Goal: Task Accomplishment & Management: Complete application form

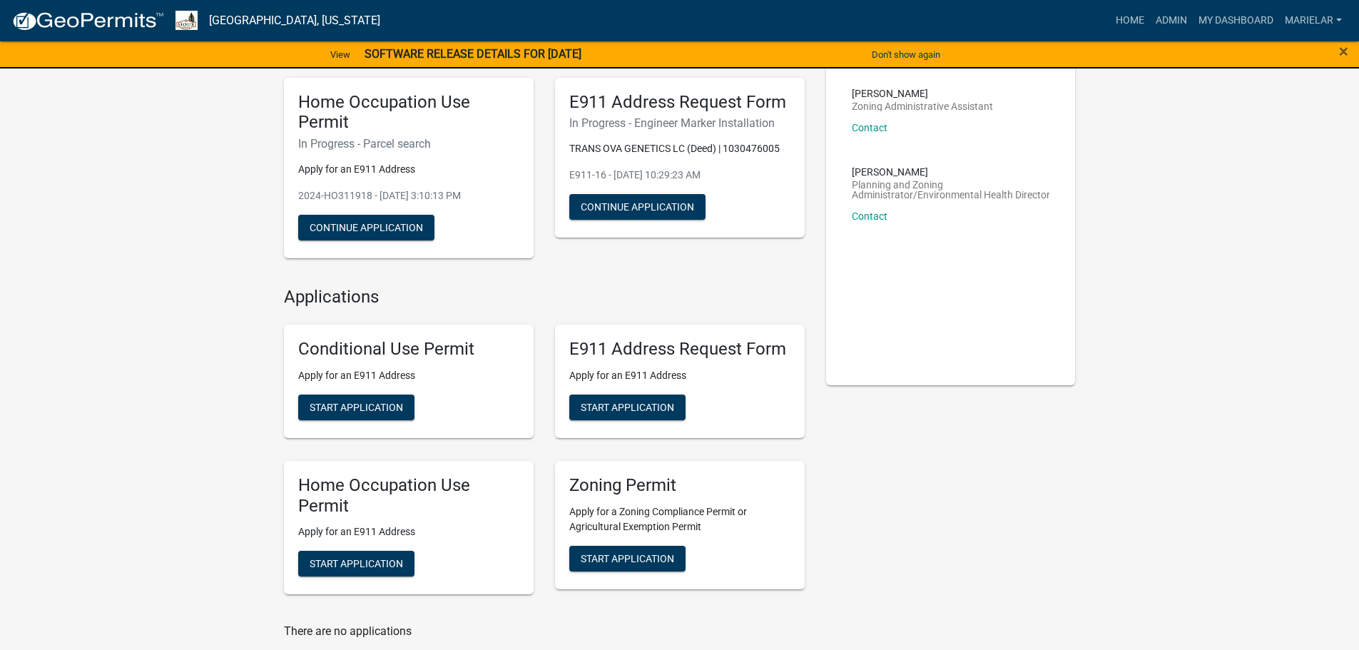
scroll to position [214, 0]
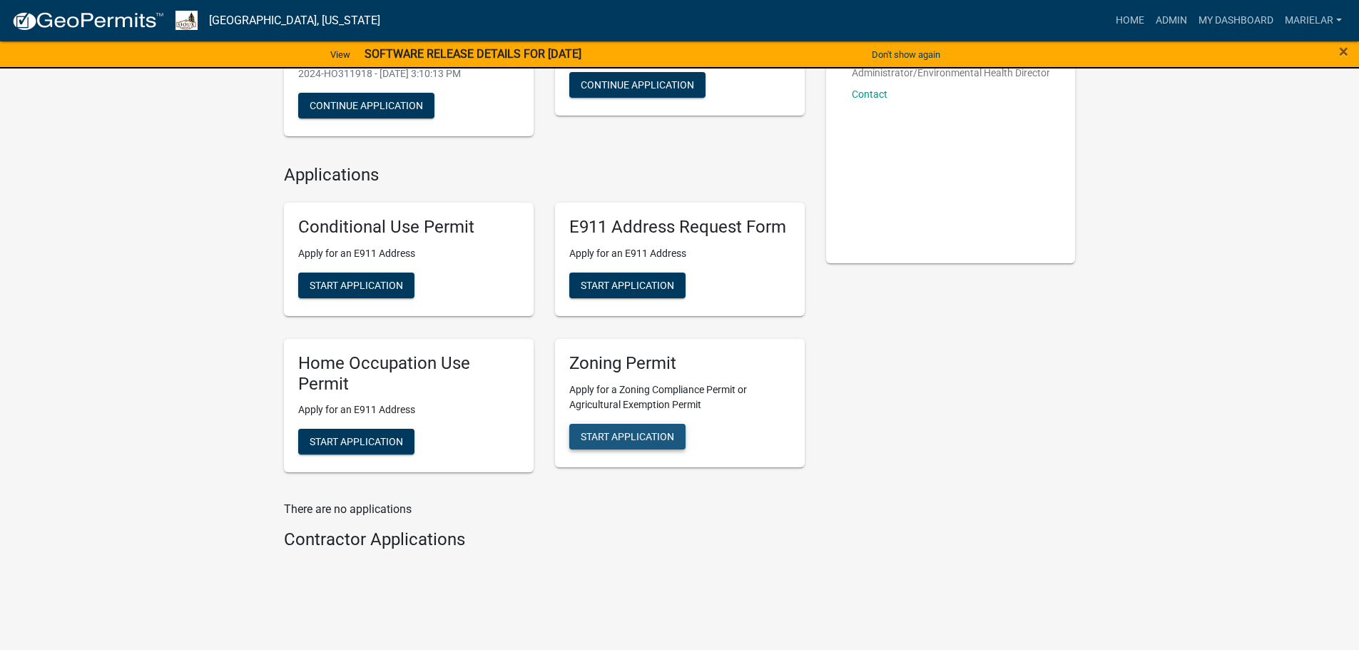
click at [654, 440] on span "Start Application" at bounding box center [627, 435] width 93 height 11
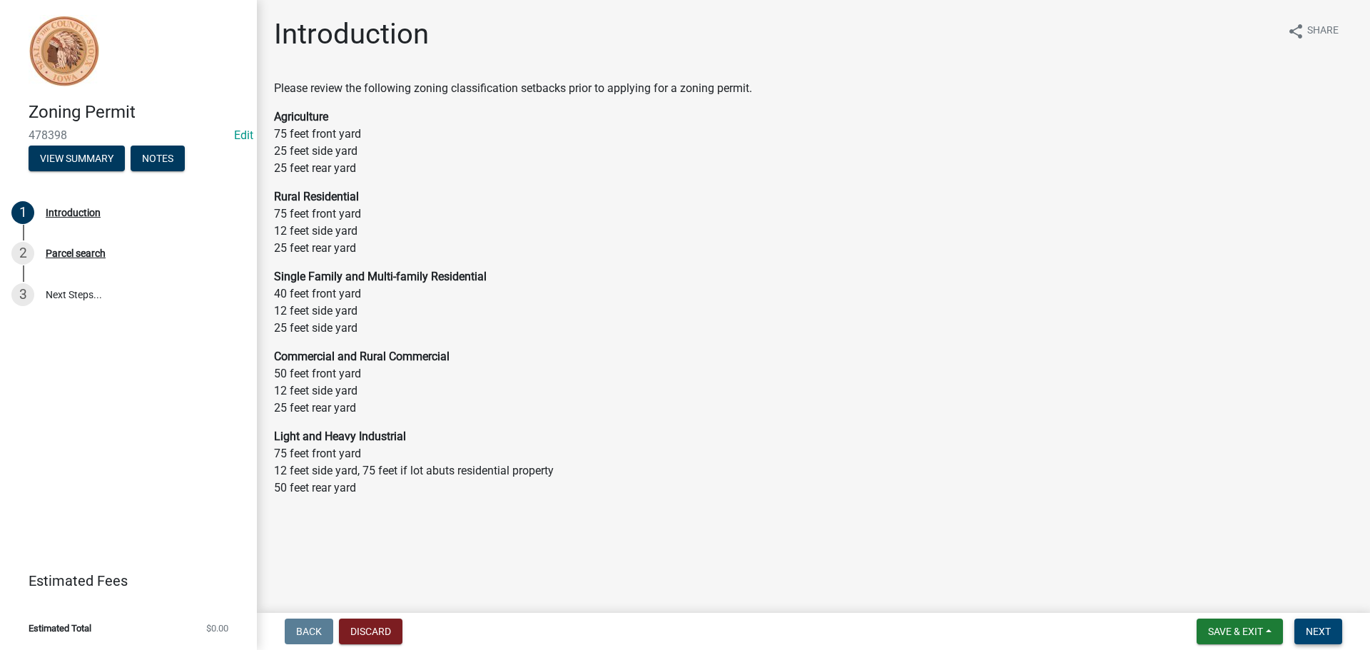
click at [1311, 626] on span "Next" at bounding box center [1318, 631] width 25 height 11
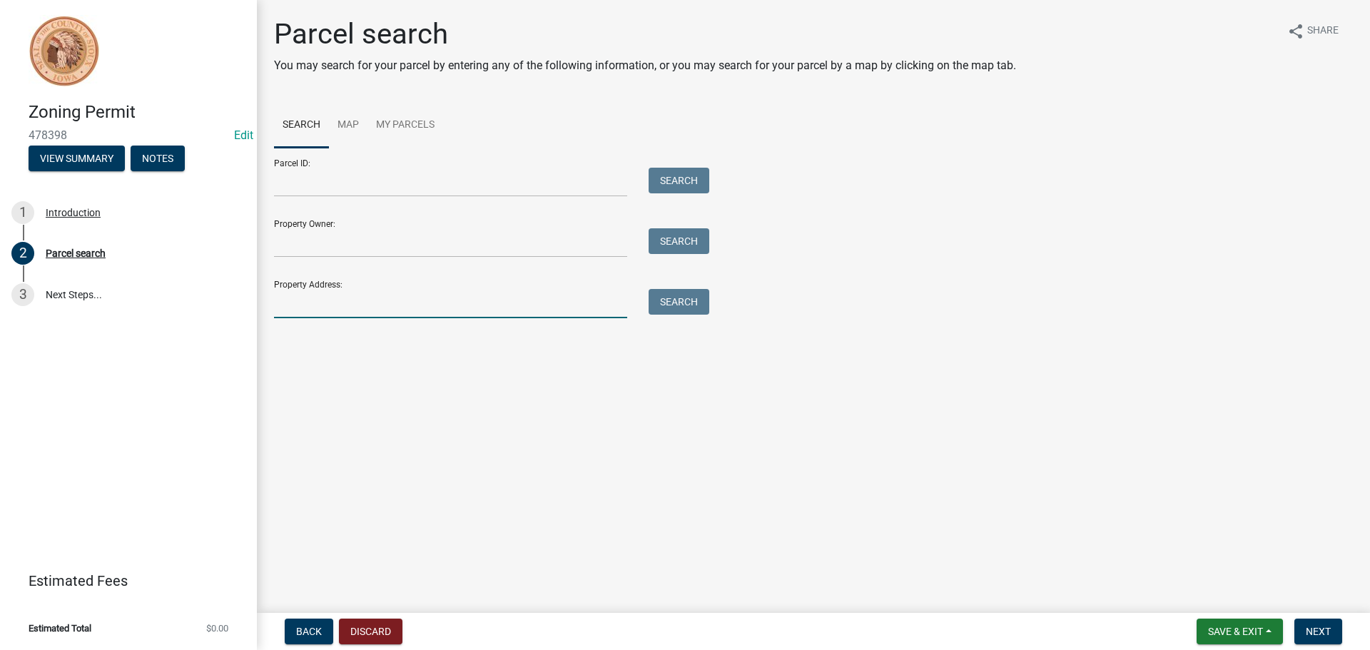
click at [328, 305] on input "Property Address:" at bounding box center [450, 303] width 353 height 29
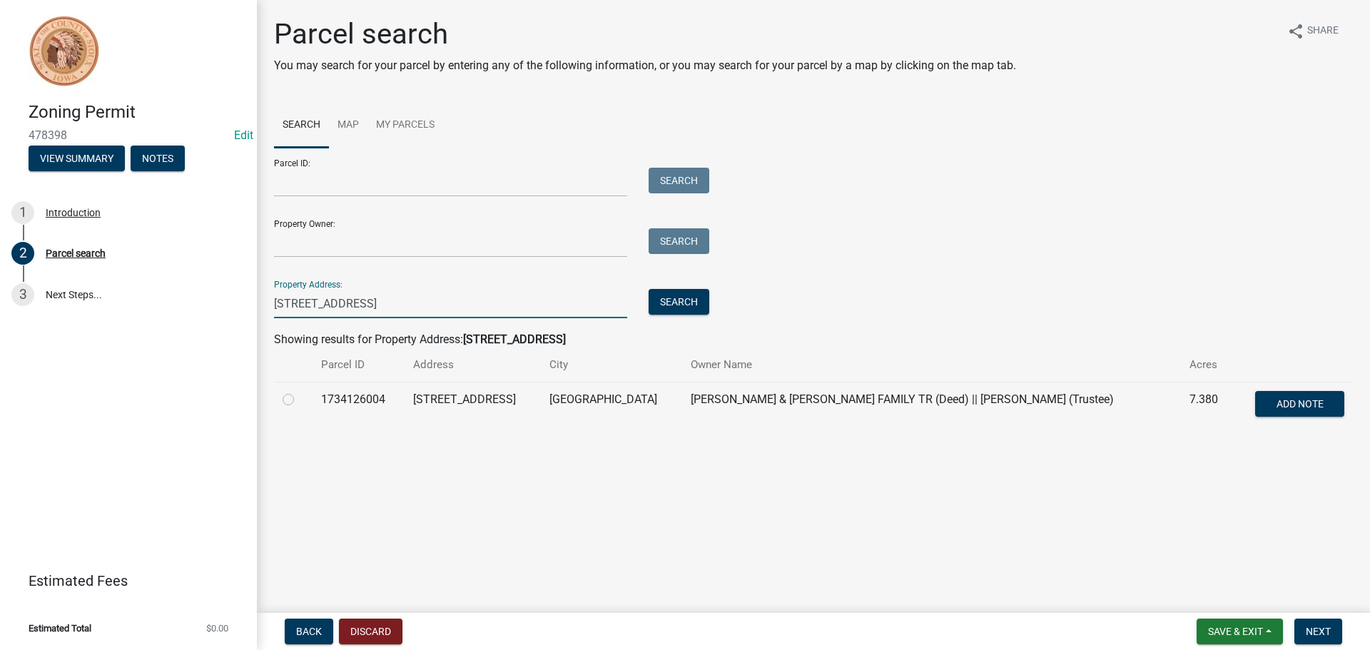
type input "[STREET_ADDRESS]"
click at [300, 391] on label at bounding box center [300, 391] width 0 height 0
click at [300, 399] on input "radio" at bounding box center [304, 395] width 9 height 9
radio input "true"
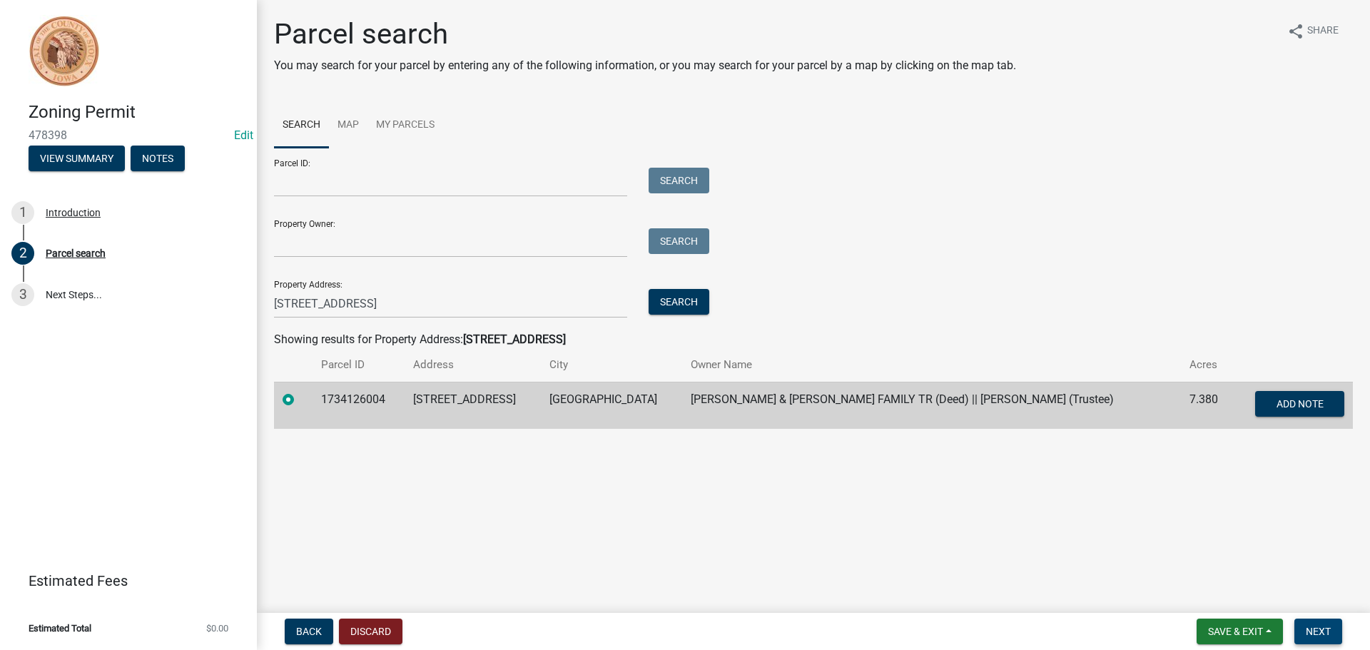
click at [1334, 632] on button "Next" at bounding box center [1318, 632] width 48 height 26
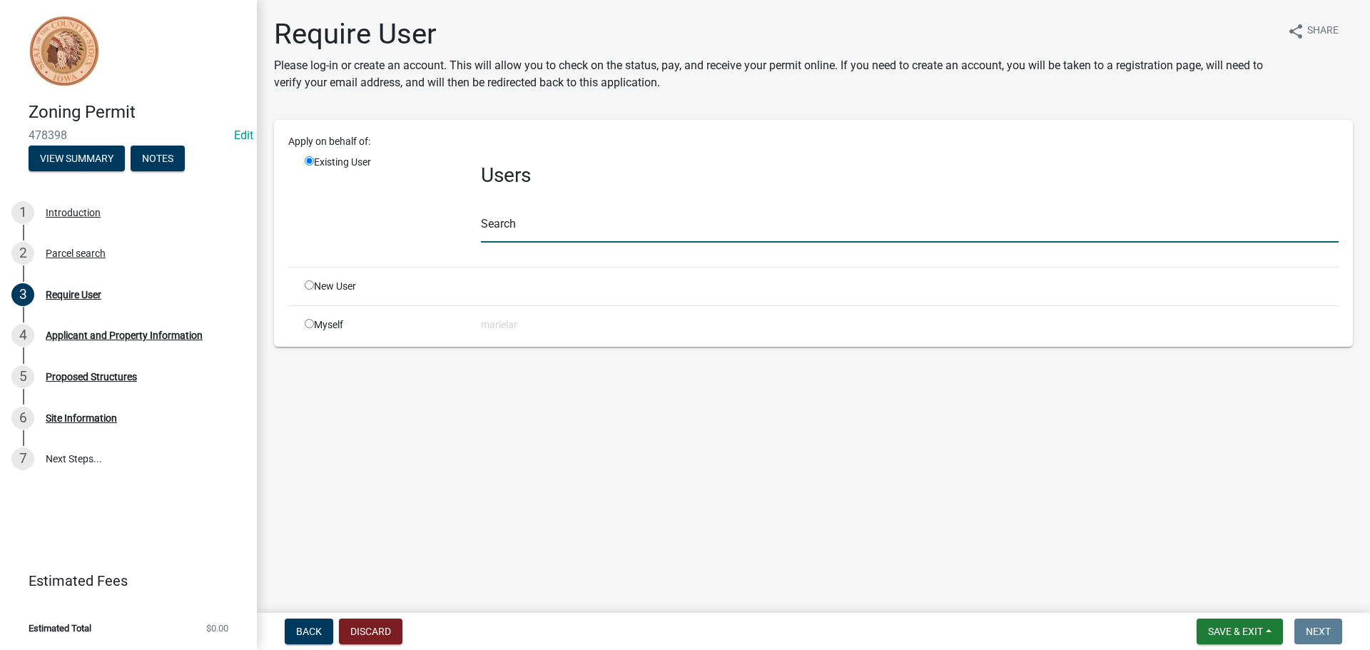
click at [499, 220] on input "text" at bounding box center [910, 227] width 858 height 29
type input "siouxguest"
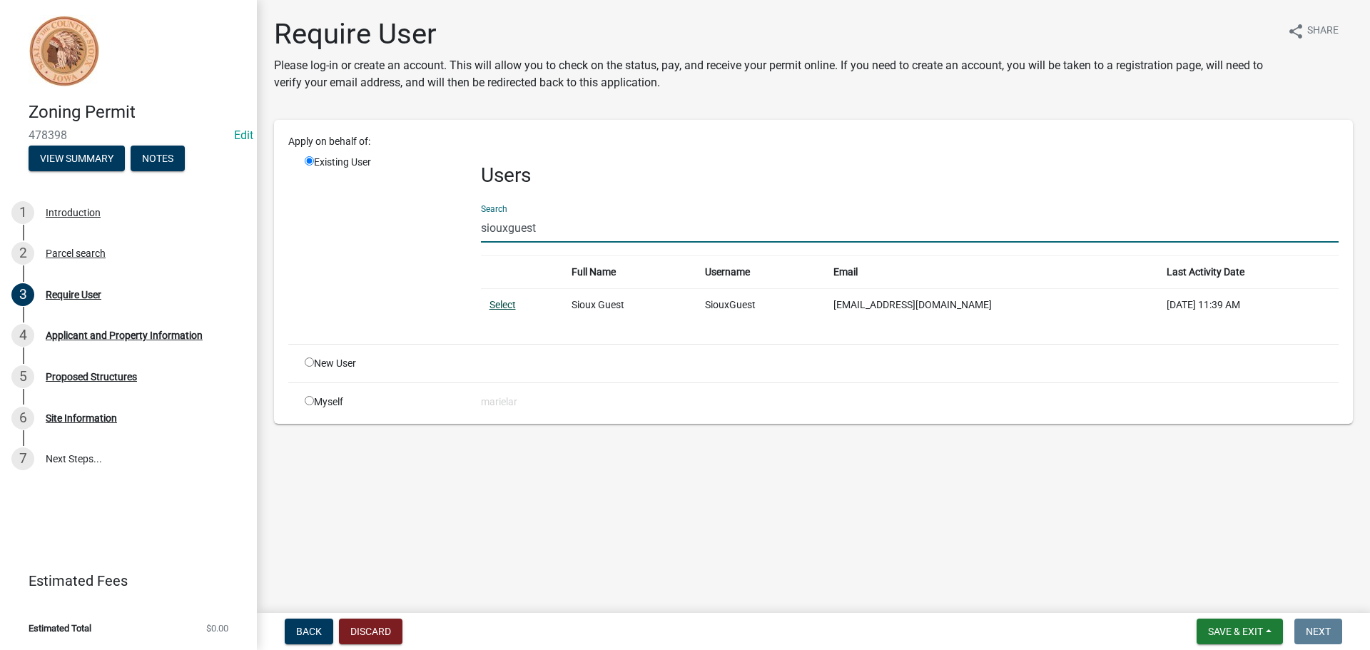
click at [505, 303] on link "Select" at bounding box center [502, 304] width 26 height 11
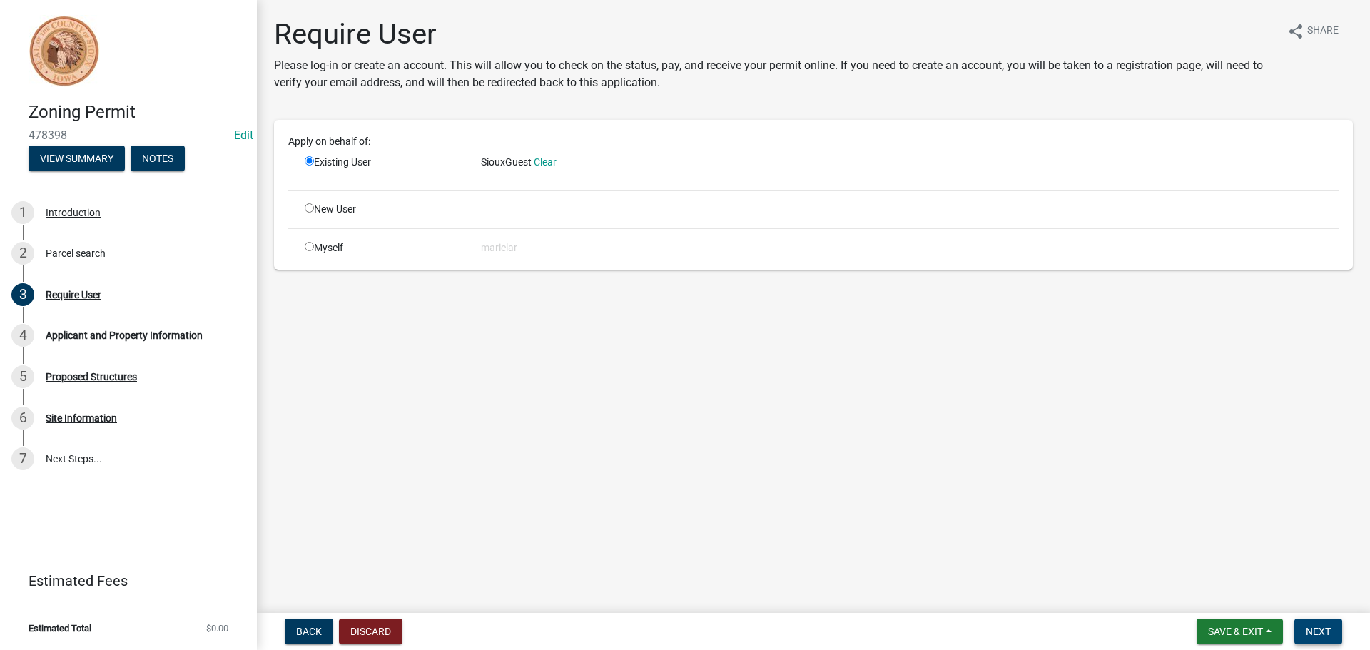
click at [1330, 629] on span "Next" at bounding box center [1318, 631] width 25 height 11
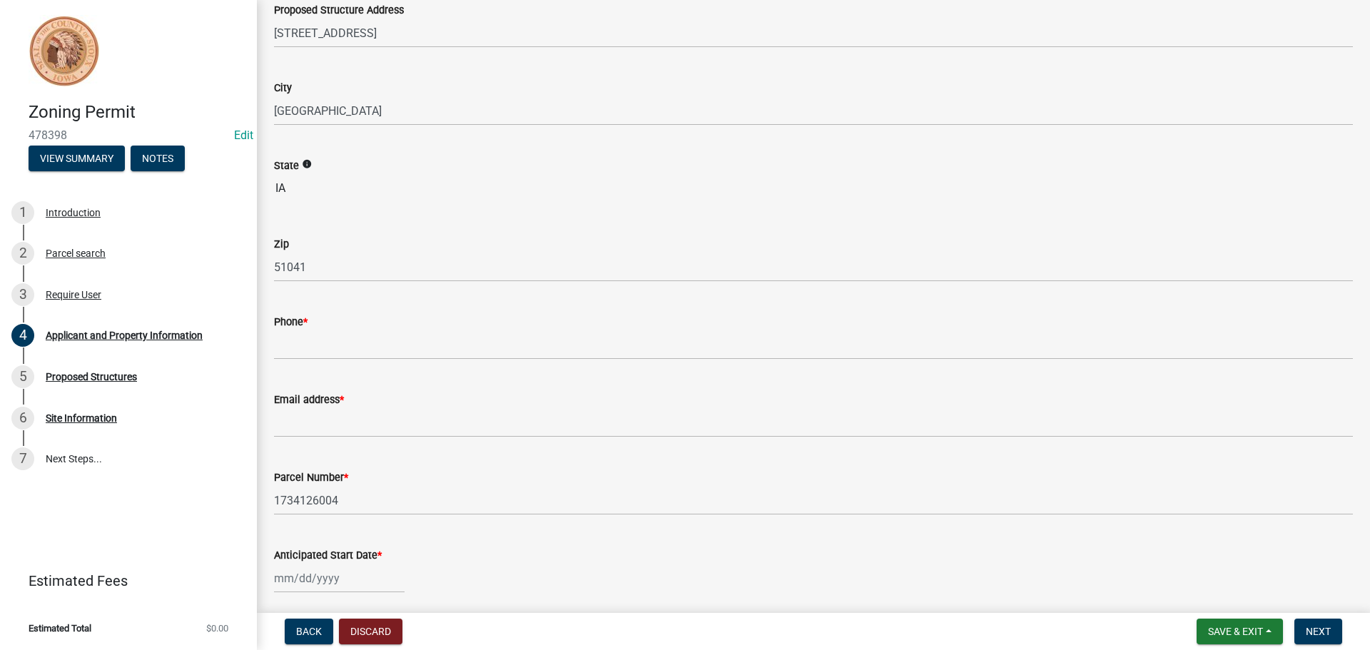
scroll to position [214, 0]
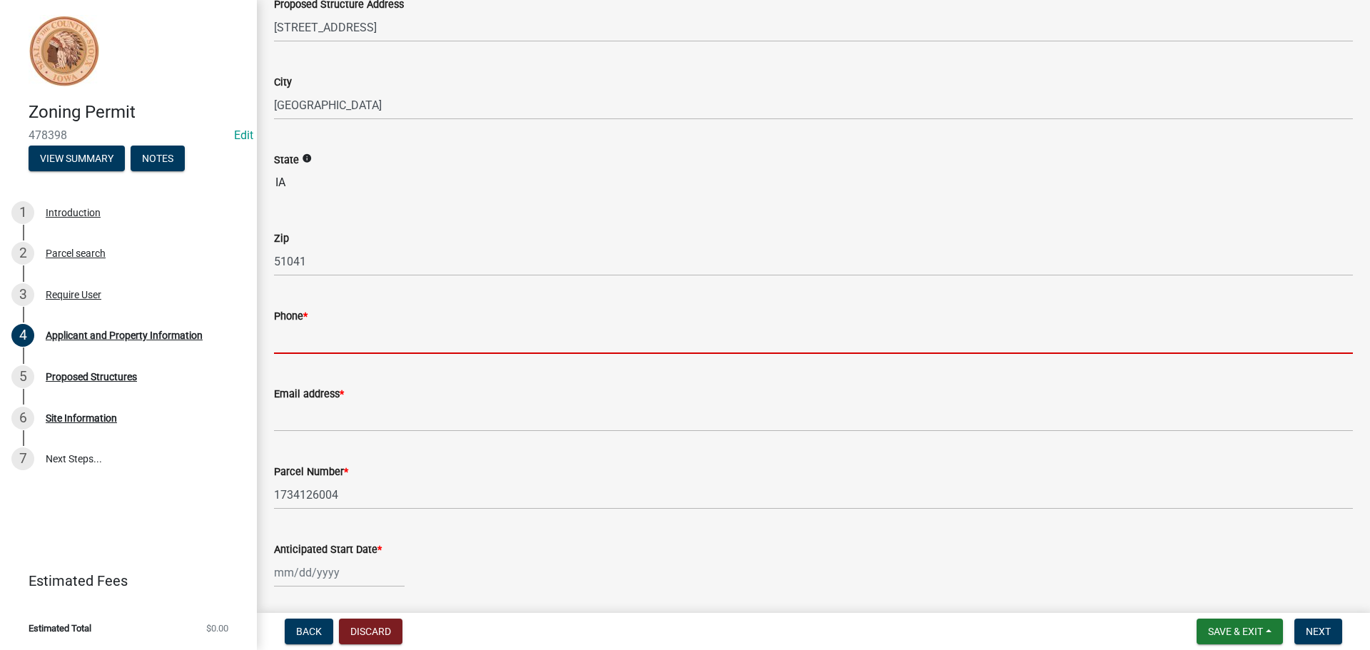
click at [313, 333] on input "Phone *" at bounding box center [813, 339] width 1079 height 29
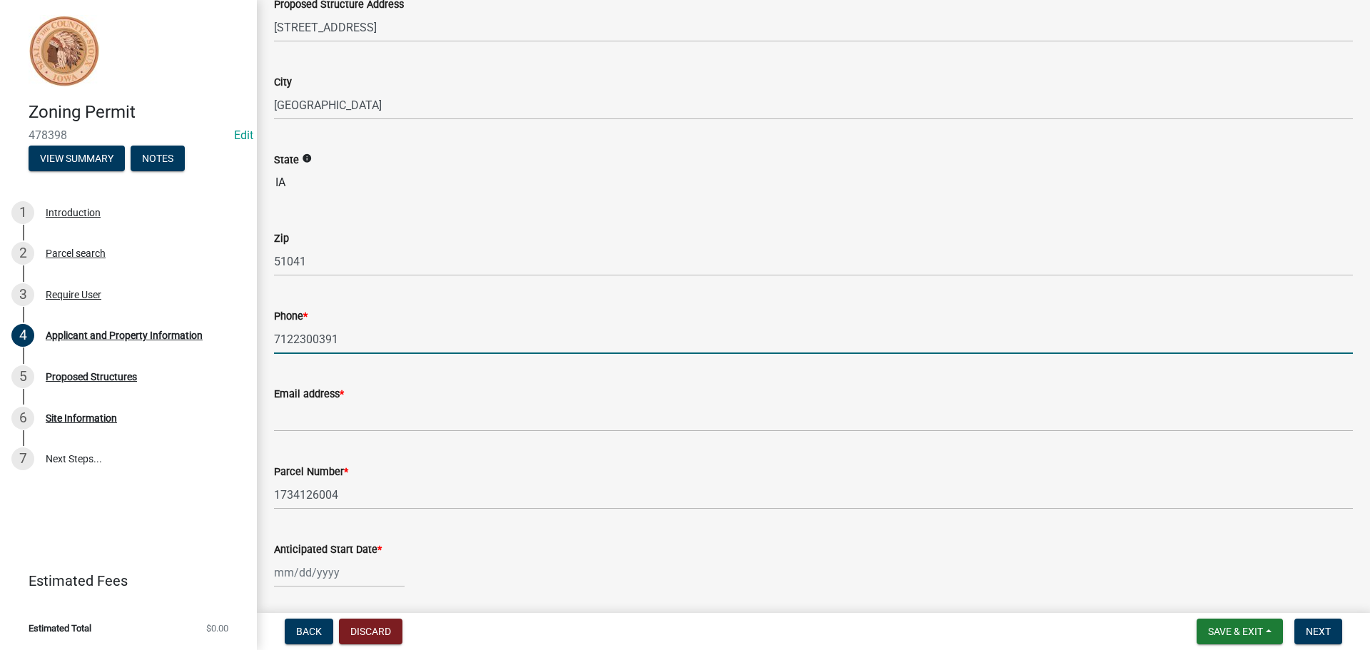
type input "7122300391"
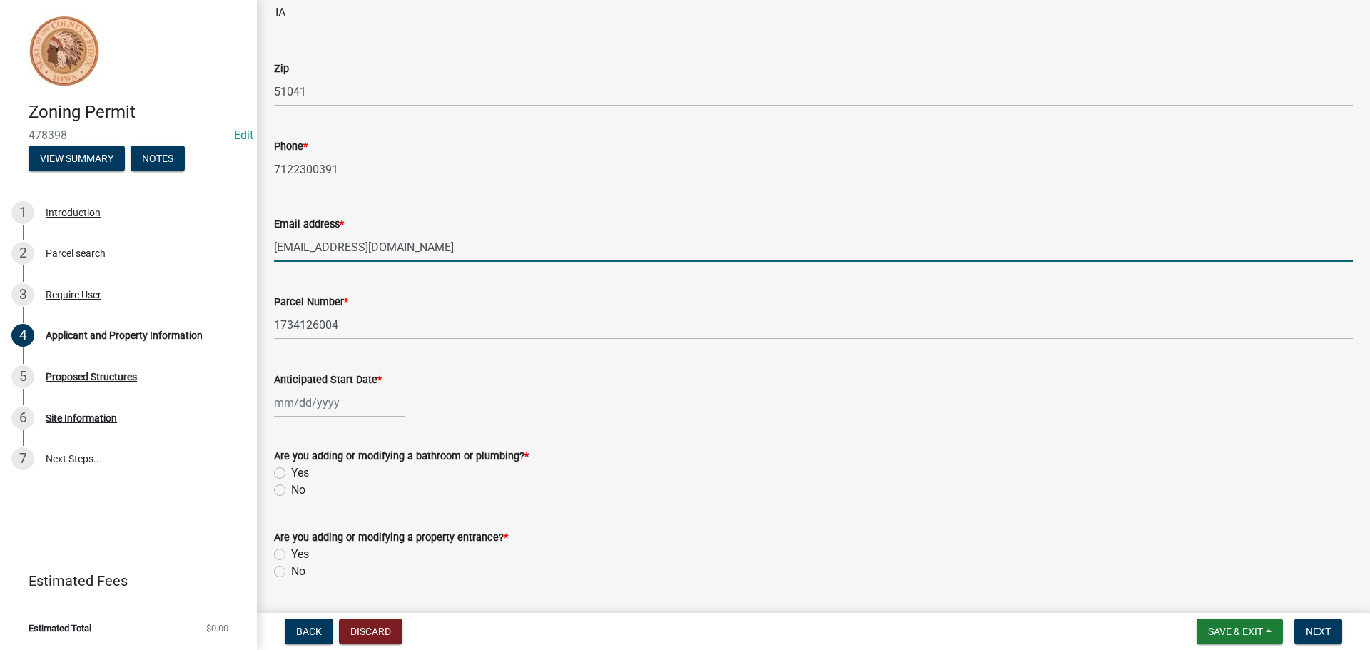
scroll to position [428, 0]
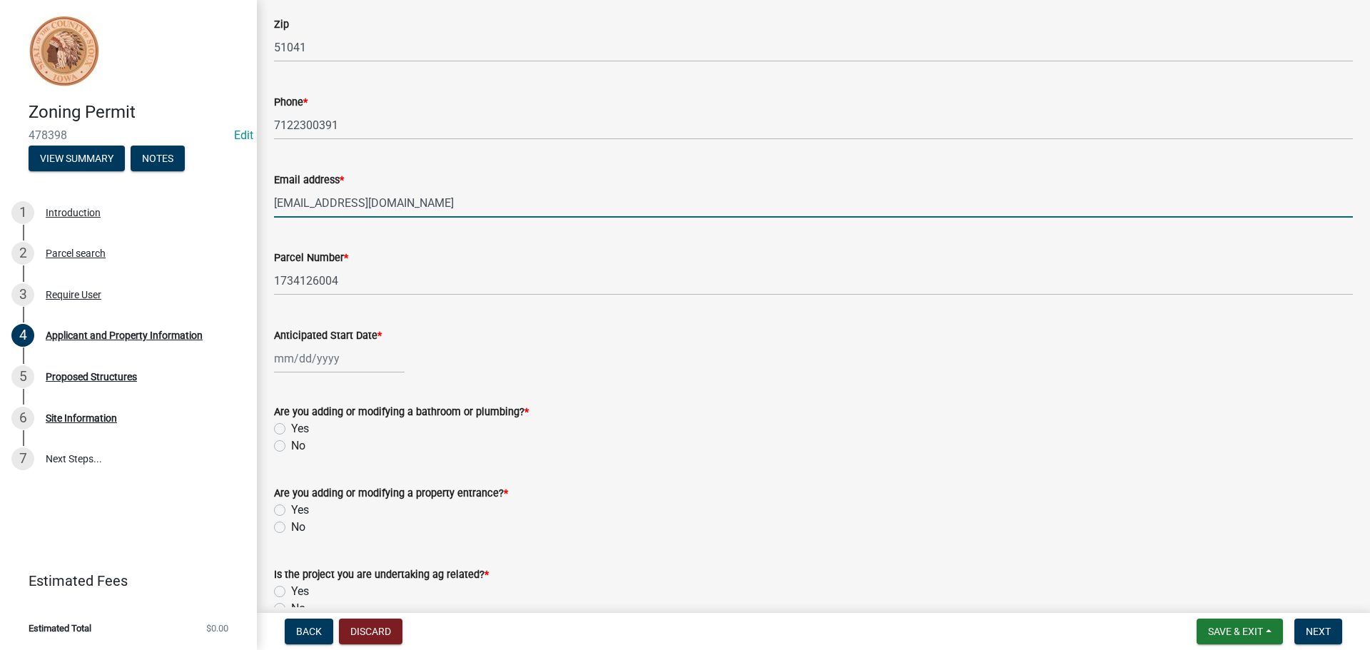
type input "[EMAIL_ADDRESS][DOMAIN_NAME]"
click at [316, 357] on div at bounding box center [339, 358] width 131 height 29
select select "9"
select select "2025"
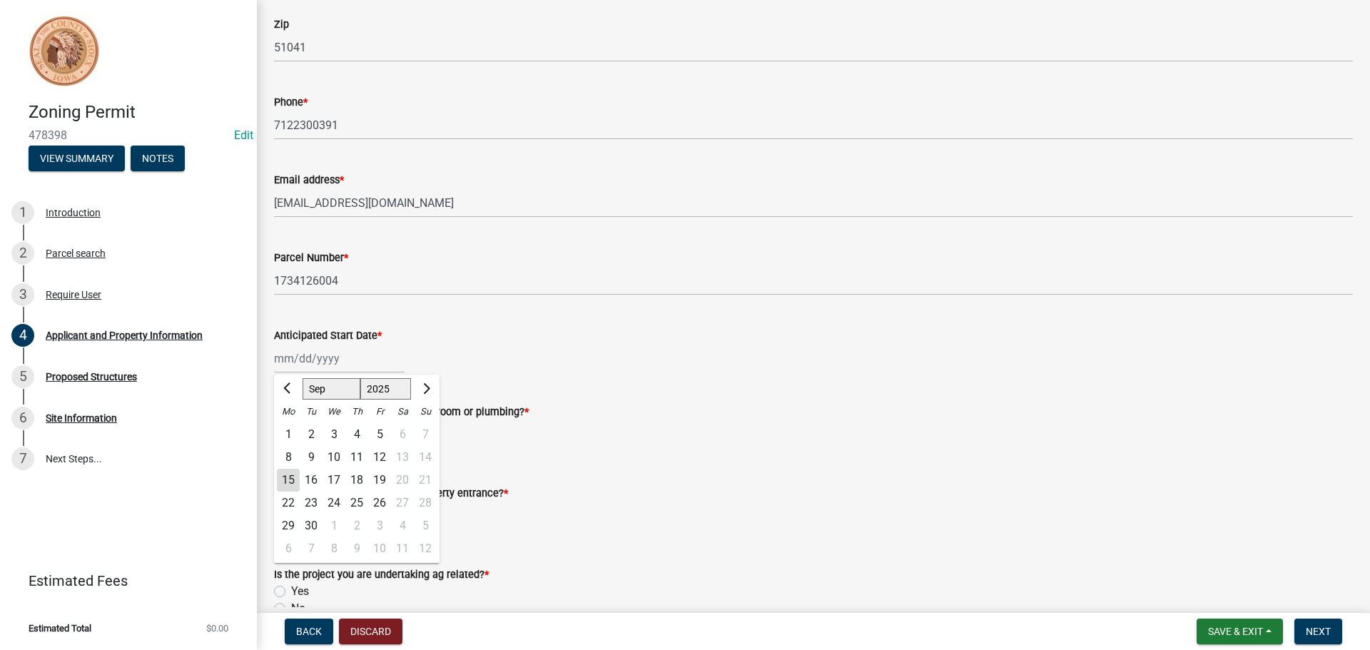
click at [290, 485] on div "15" at bounding box center [288, 480] width 23 height 23
type input "[DATE]"
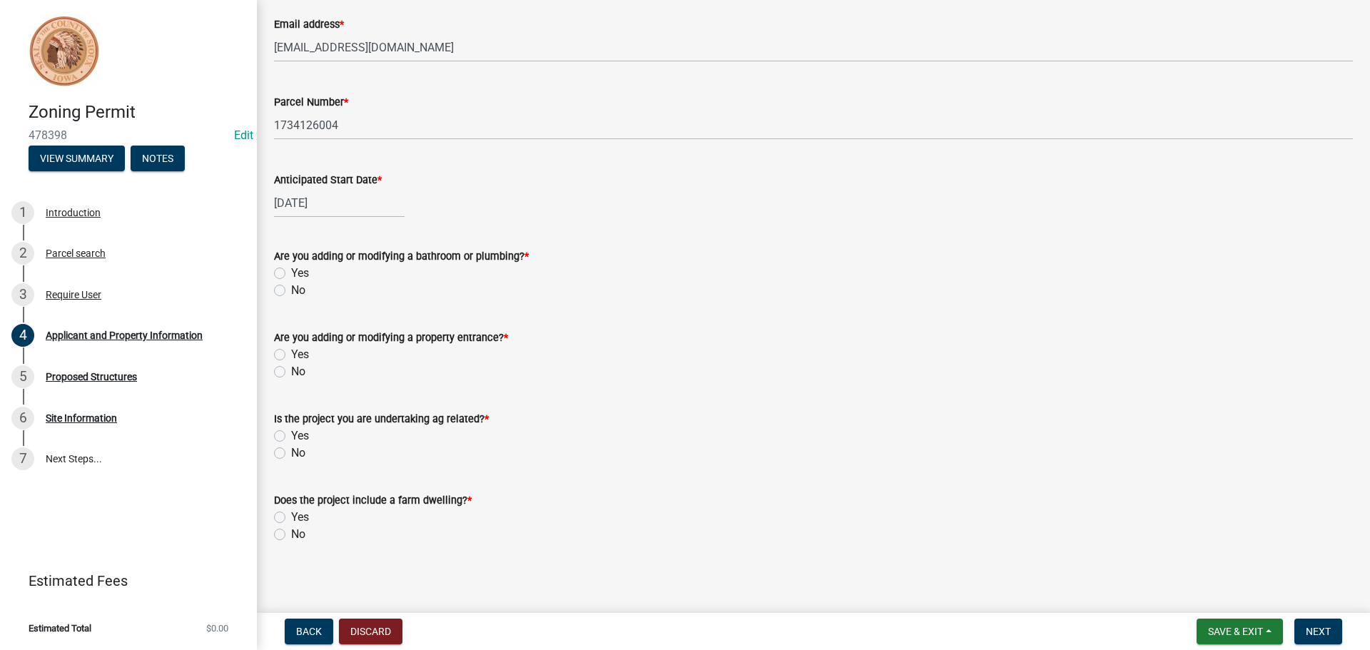
scroll to position [588, 0]
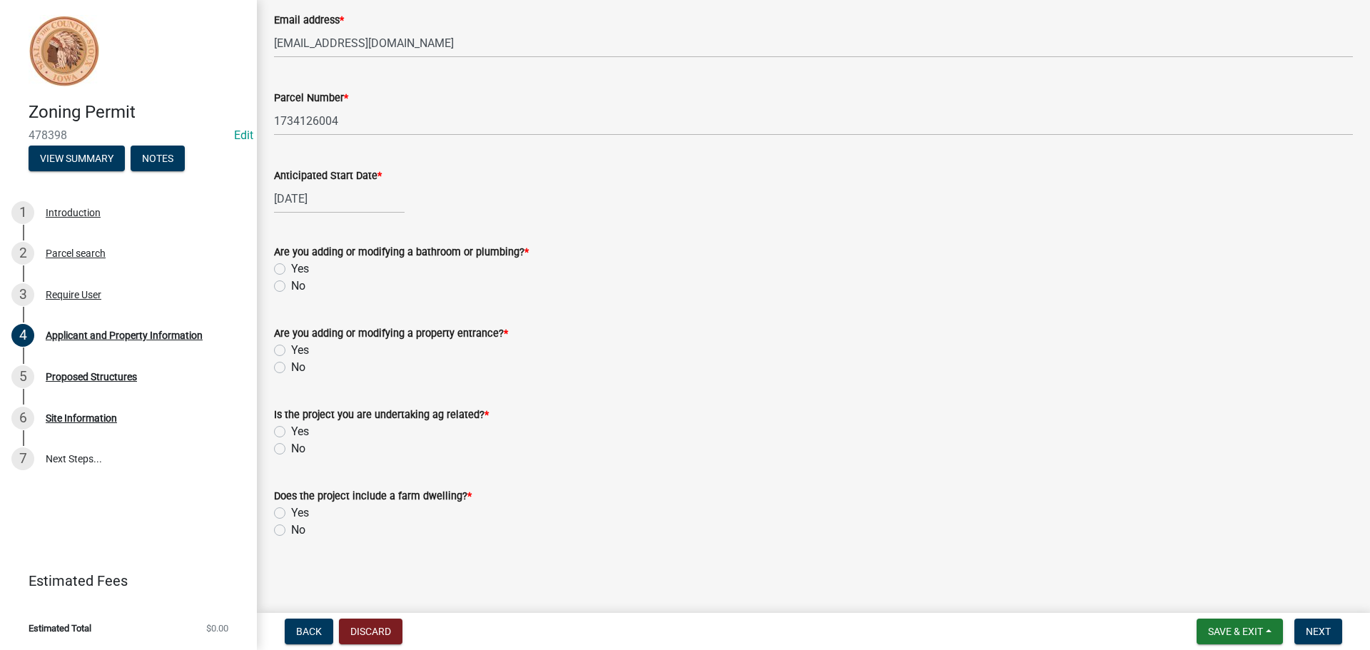
click at [291, 270] on label "Yes" at bounding box center [300, 268] width 18 height 17
click at [291, 270] on input "Yes" at bounding box center [295, 264] width 9 height 9
radio input "true"
click at [291, 368] on label "No" at bounding box center [298, 367] width 14 height 17
click at [291, 368] on input "No" at bounding box center [295, 363] width 9 height 9
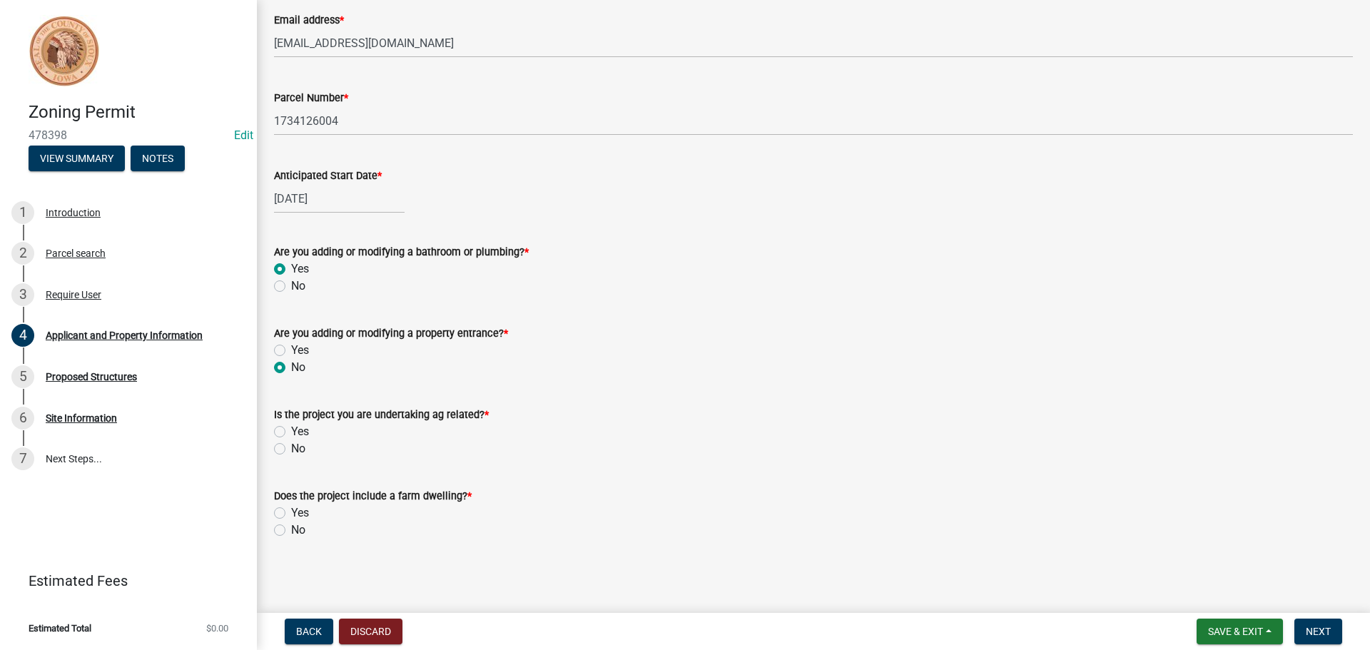
radio input "true"
click at [291, 451] on label "No" at bounding box center [298, 448] width 14 height 17
click at [291, 450] on input "No" at bounding box center [295, 444] width 9 height 9
radio input "true"
click at [291, 532] on label "No" at bounding box center [298, 530] width 14 height 17
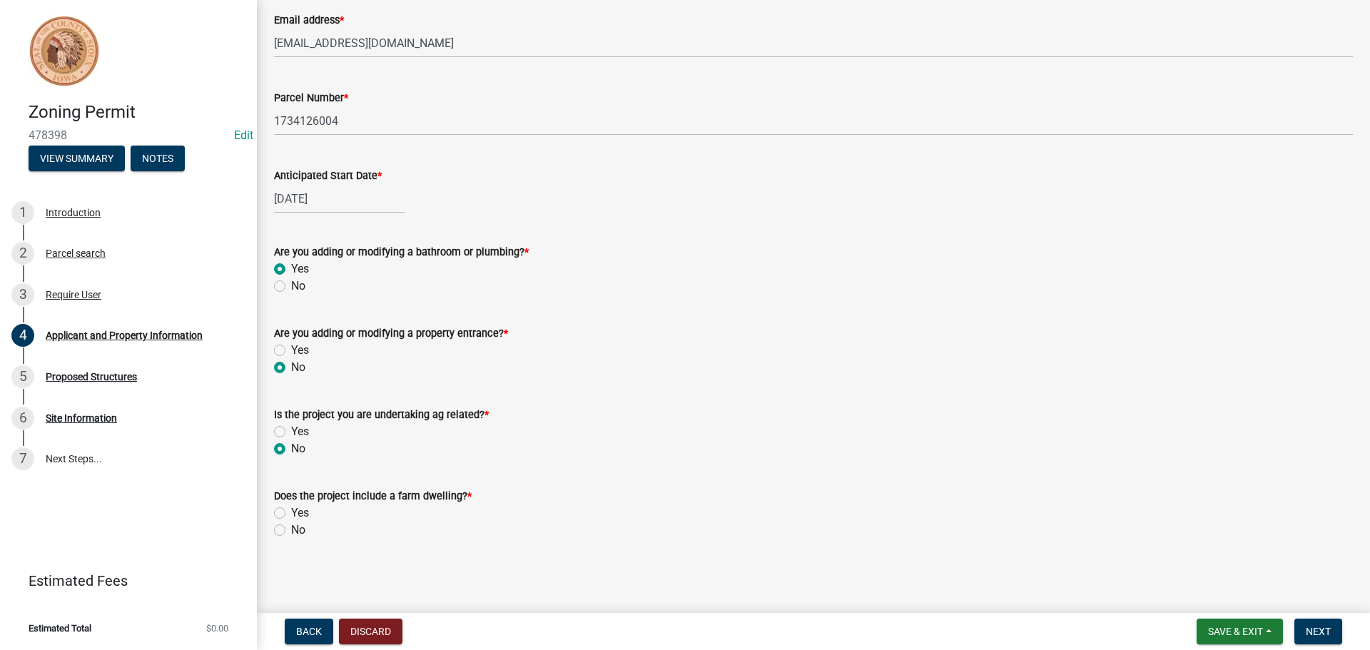
click at [291, 531] on input "No" at bounding box center [295, 526] width 9 height 9
radio input "true"
click at [1319, 627] on span "Next" at bounding box center [1318, 631] width 25 height 11
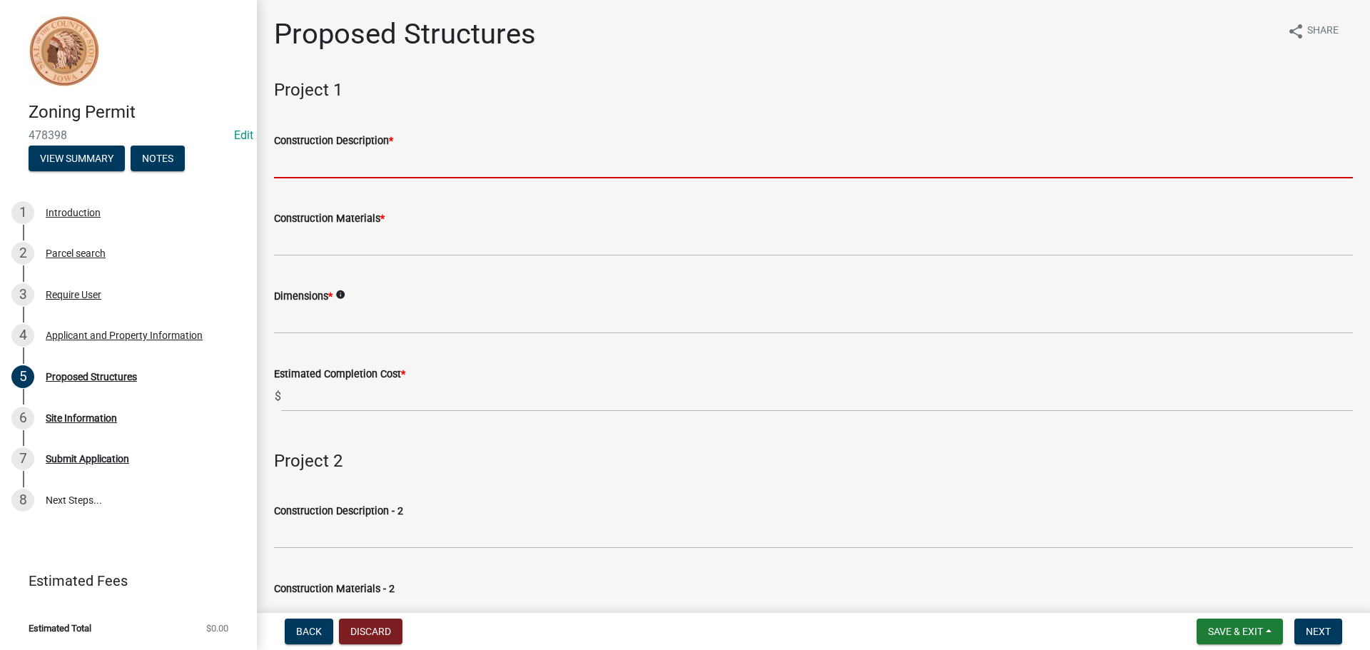
click at [362, 163] on input "Construction Description *" at bounding box center [813, 163] width 1079 height 29
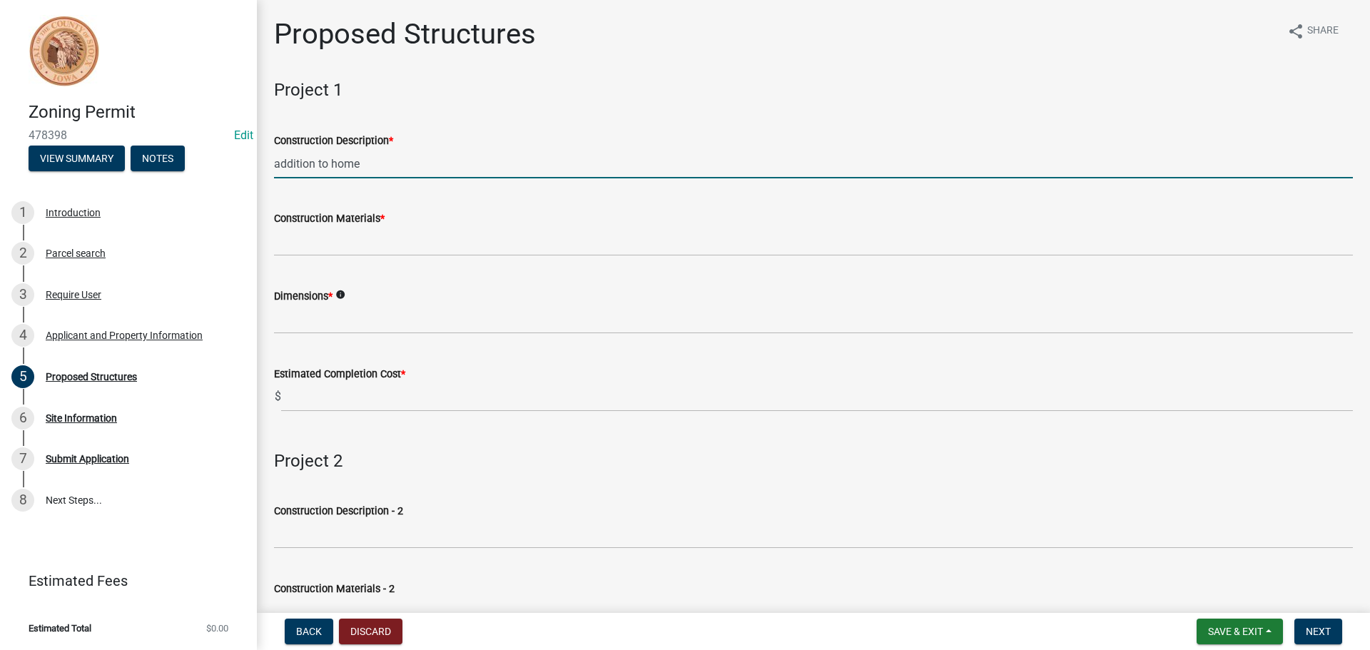
type input "addition to home"
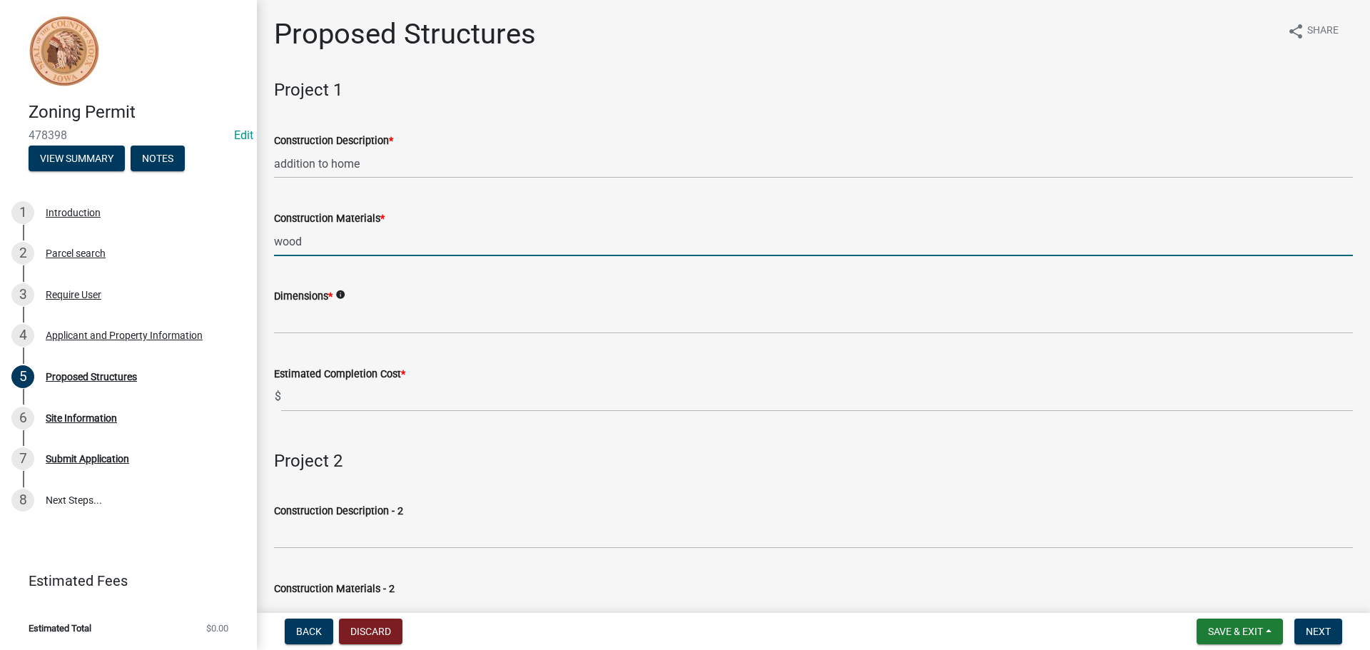
type input "wood"
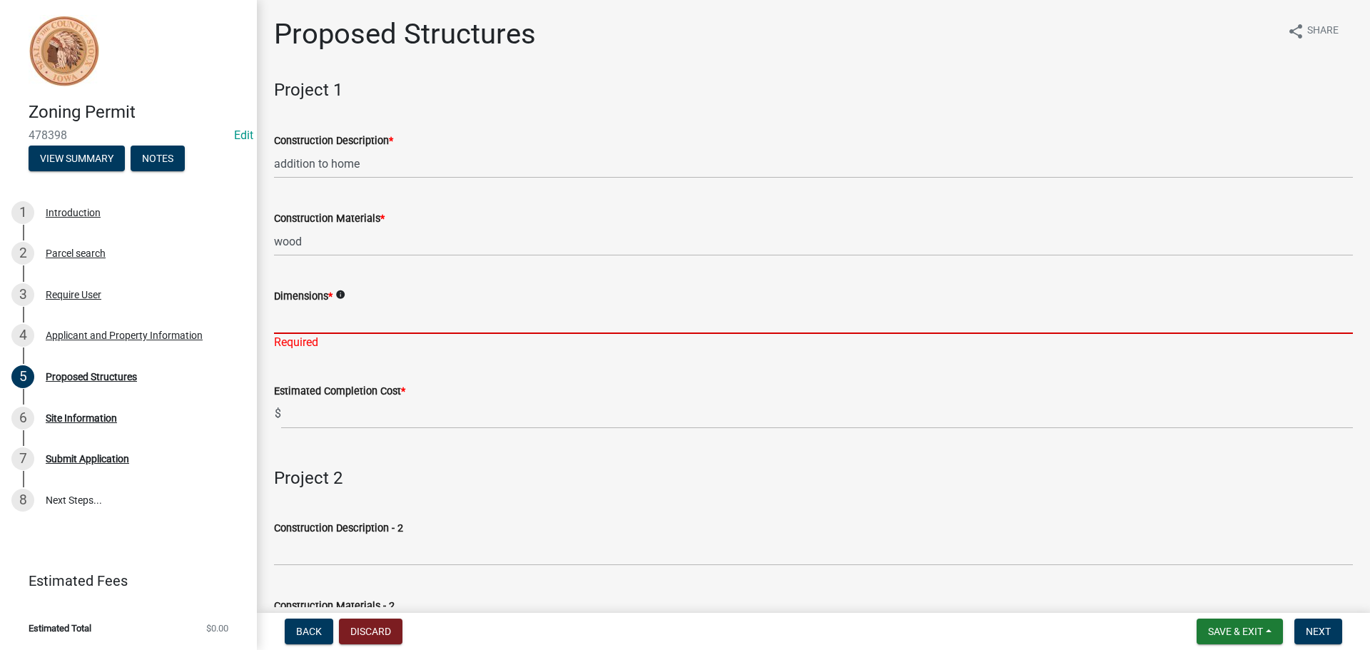
scroll to position [143, 0]
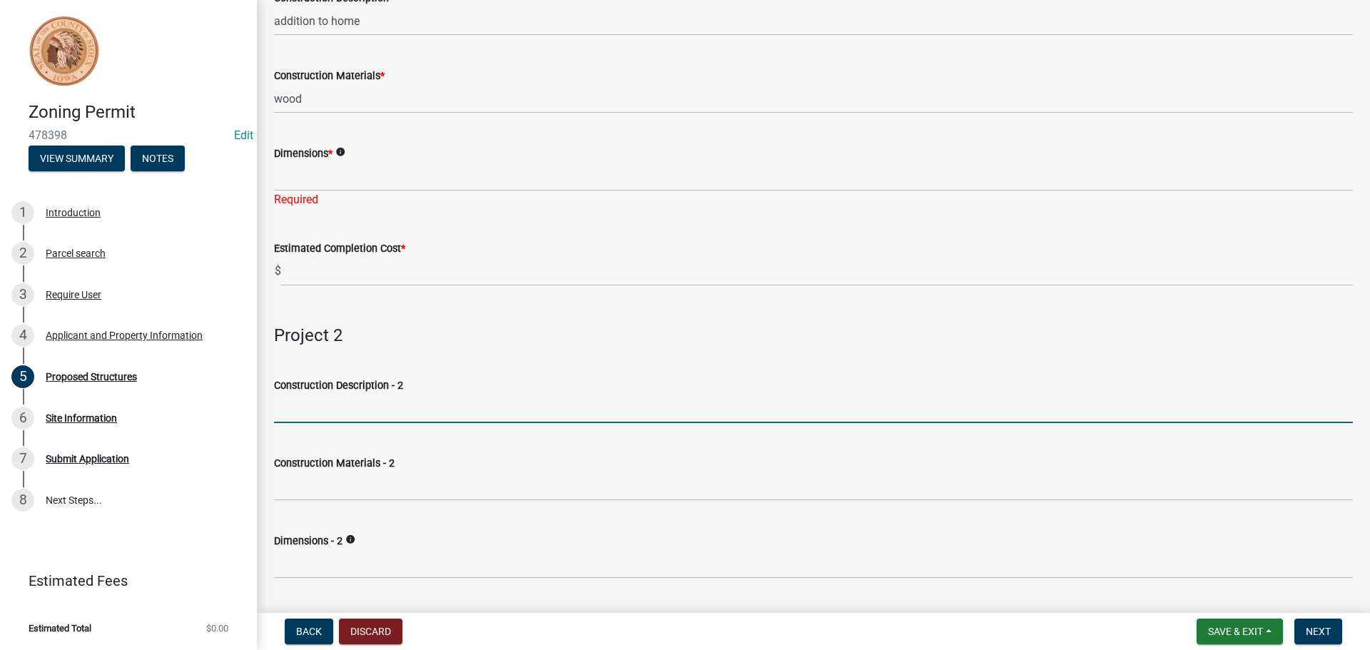
click at [352, 412] on input "Construction Description - 2" at bounding box center [813, 408] width 1079 height 29
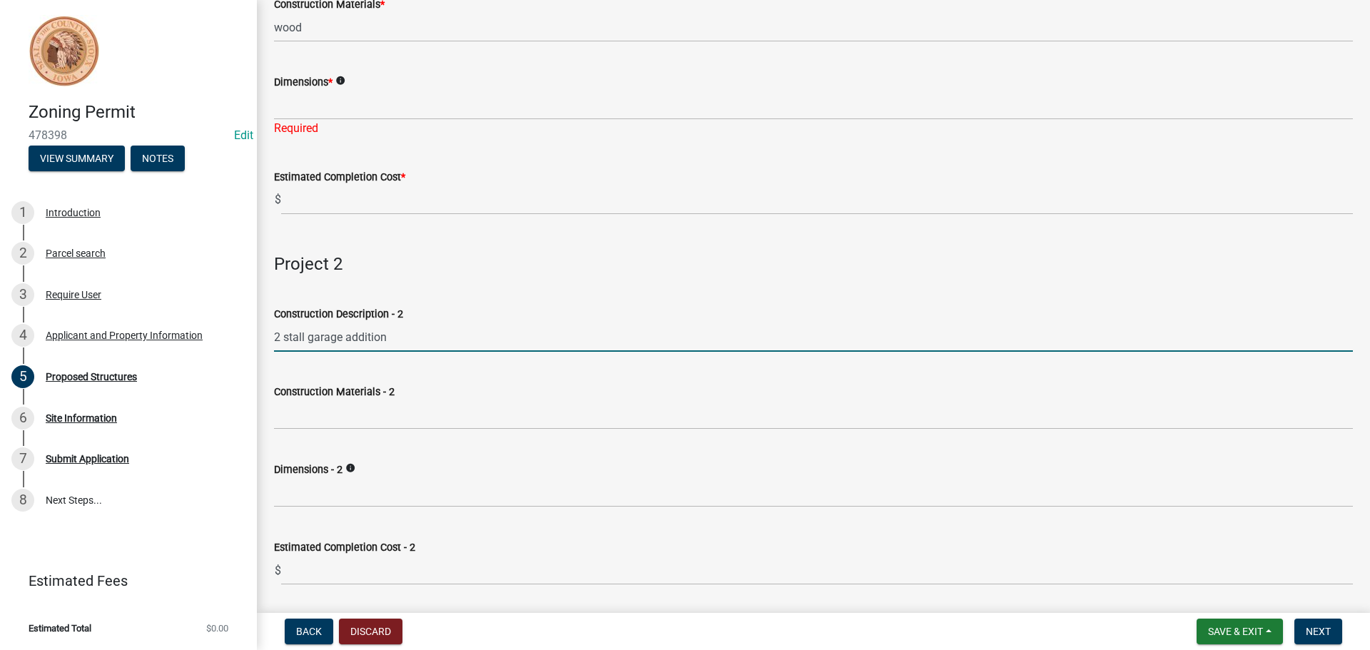
scroll to position [285, 0]
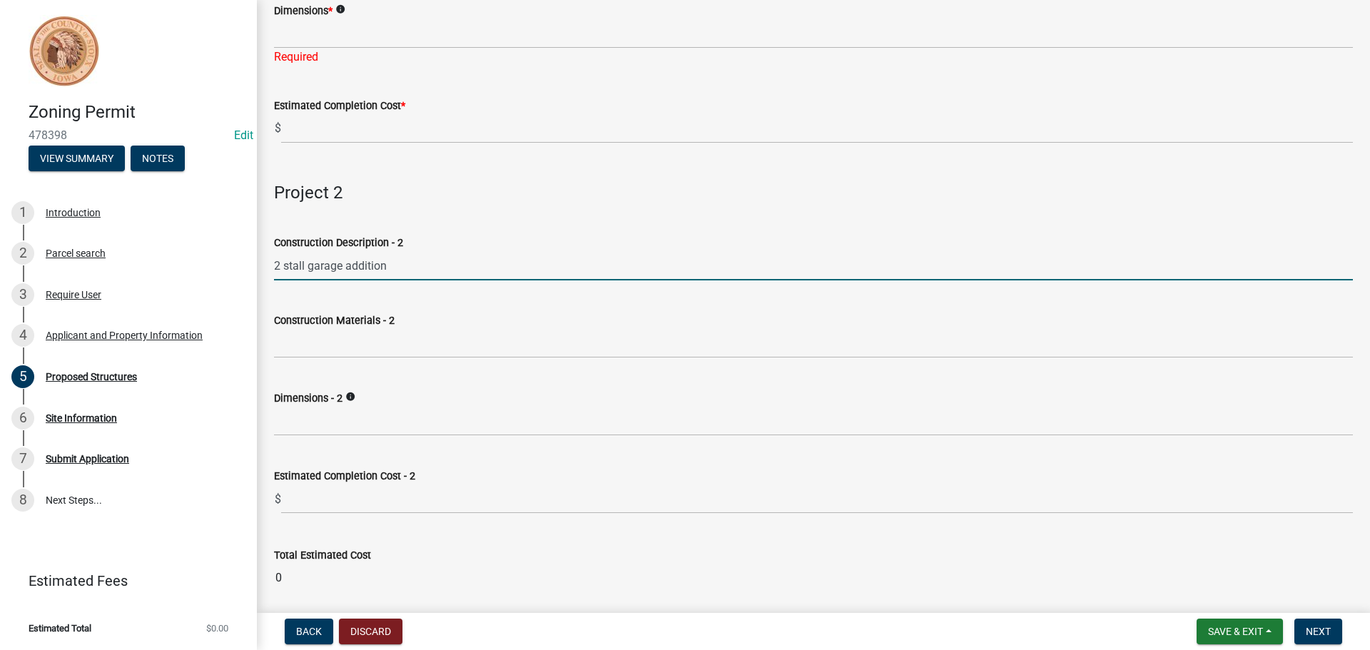
type input "2 stall garage addition"
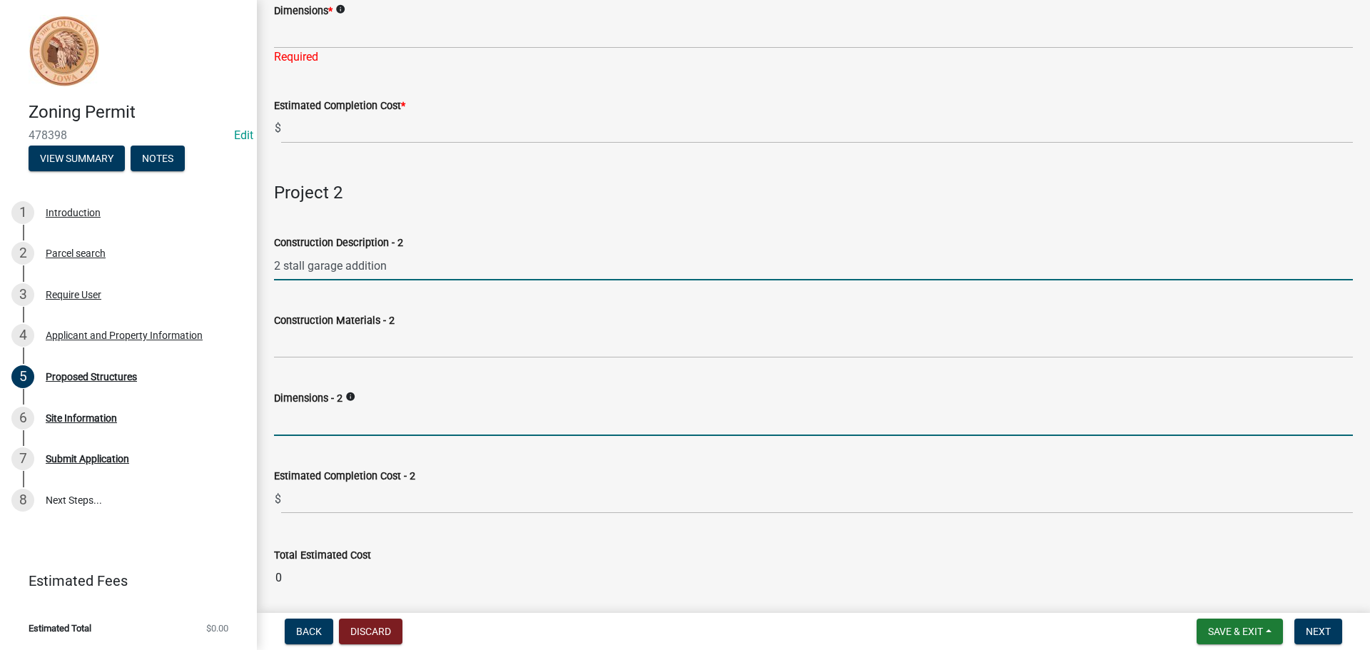
click at [385, 422] on input "Dimensions - 2" at bounding box center [813, 421] width 1079 height 29
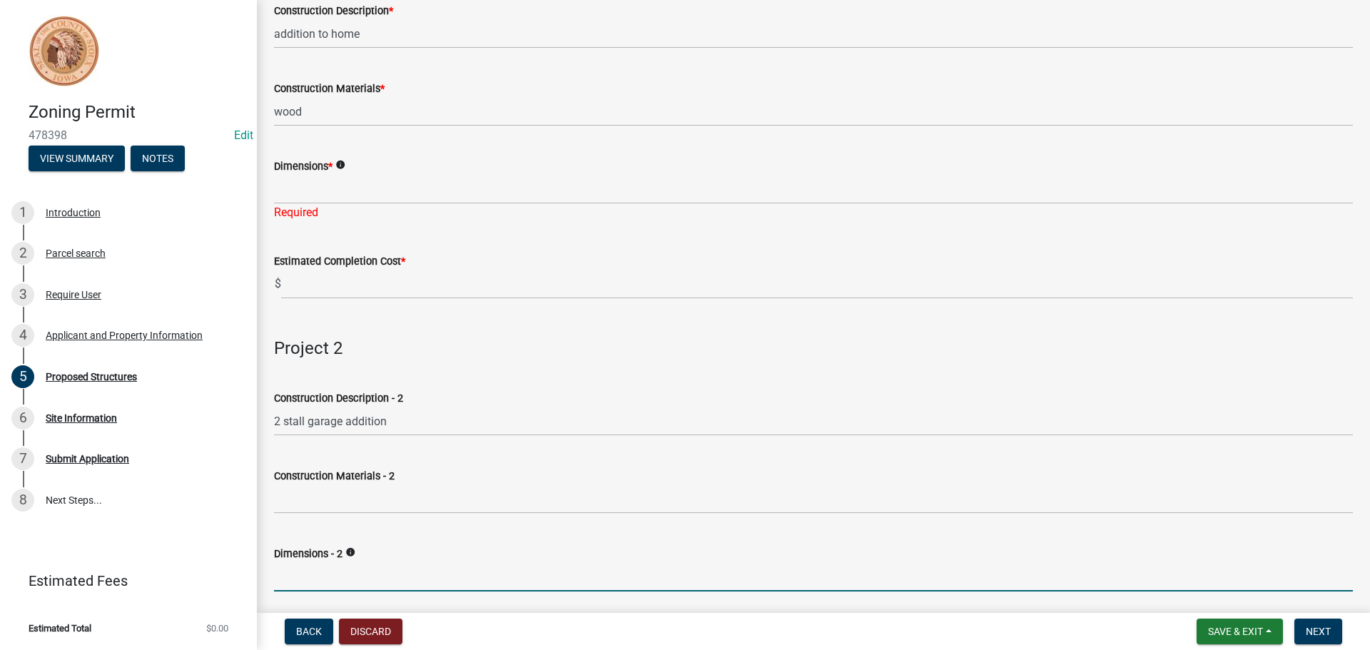
scroll to position [71, 0]
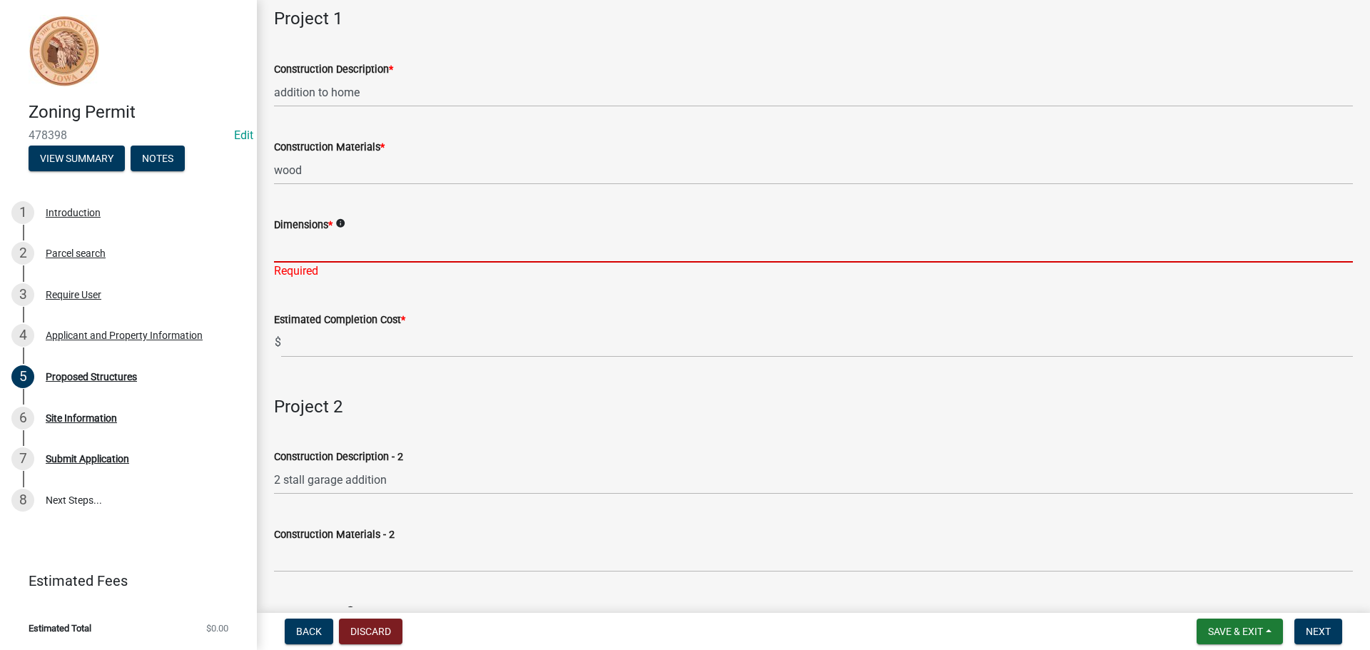
click at [361, 243] on input "Dimensions *" at bounding box center [813, 247] width 1079 height 29
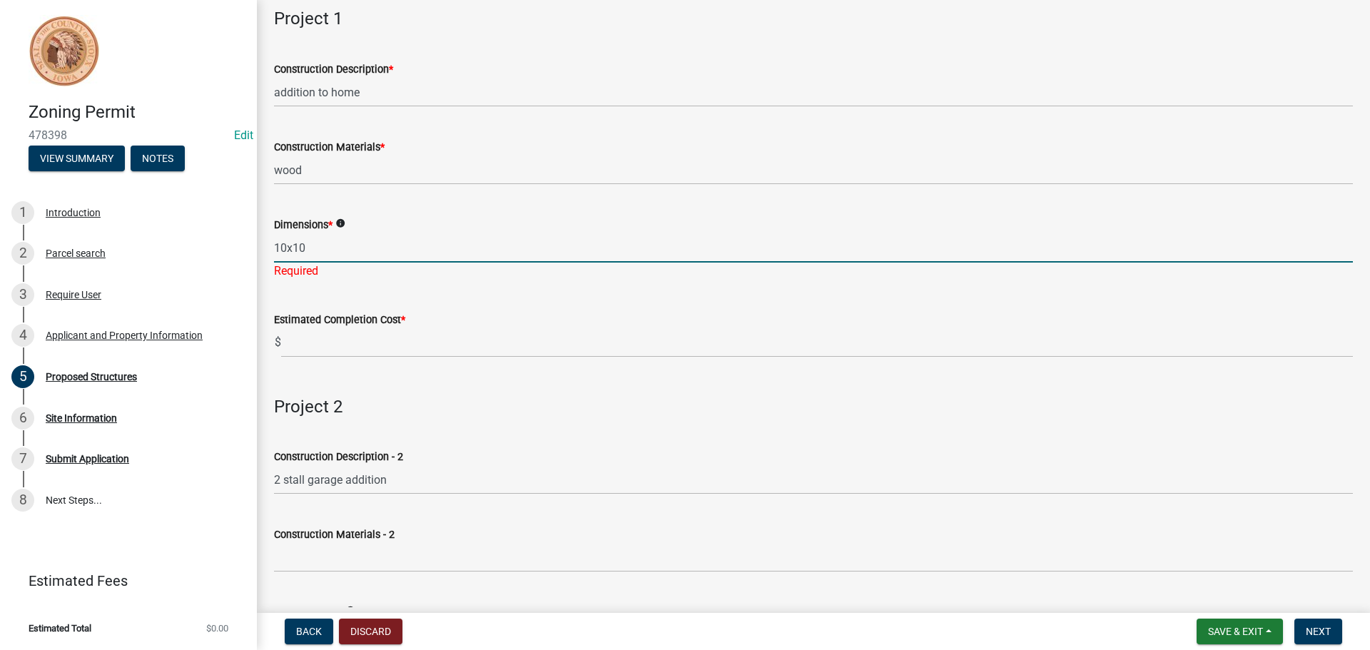
type input "10x10"
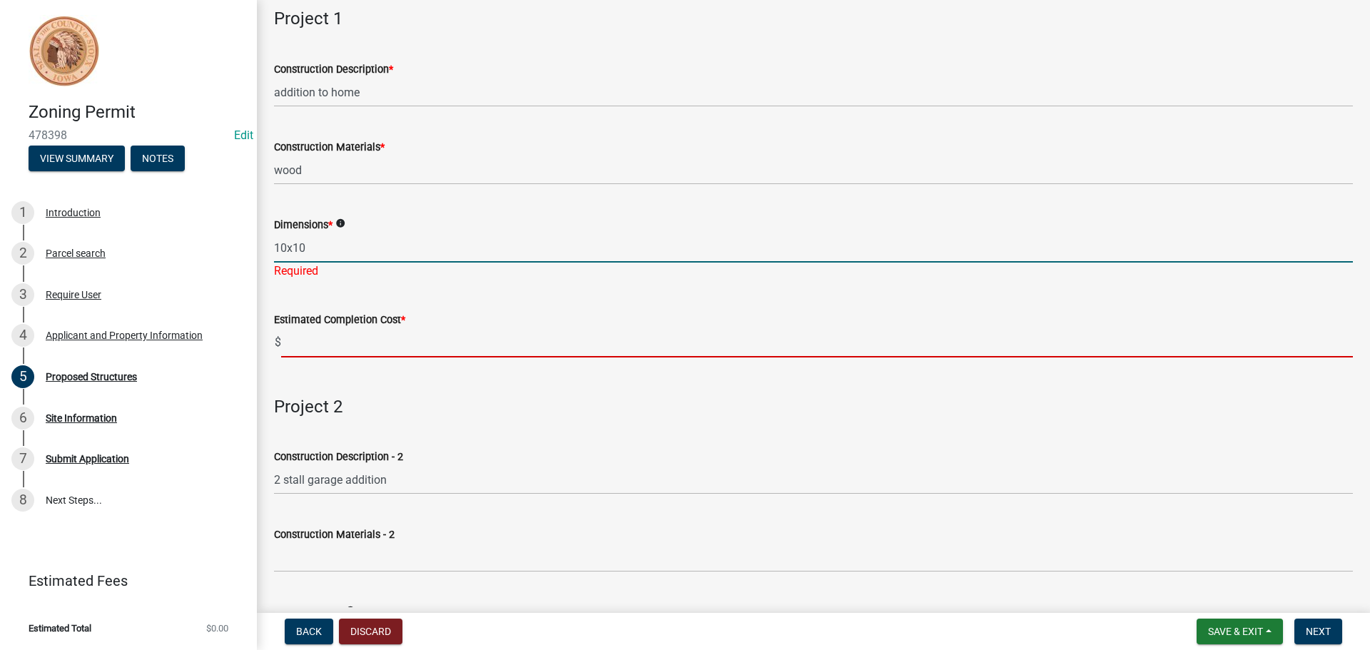
click at [407, 342] on wm-data-entity-input "Estimated Completion Cost * $" at bounding box center [813, 330] width 1079 height 79
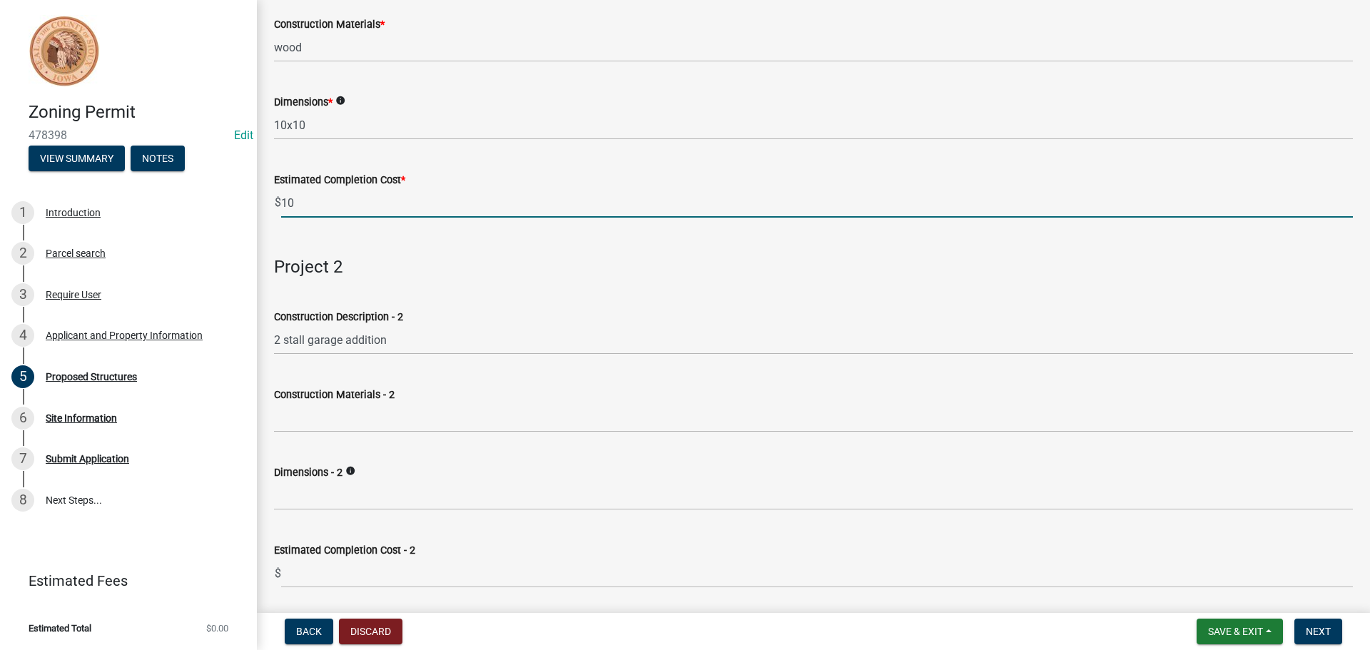
scroll to position [214, 0]
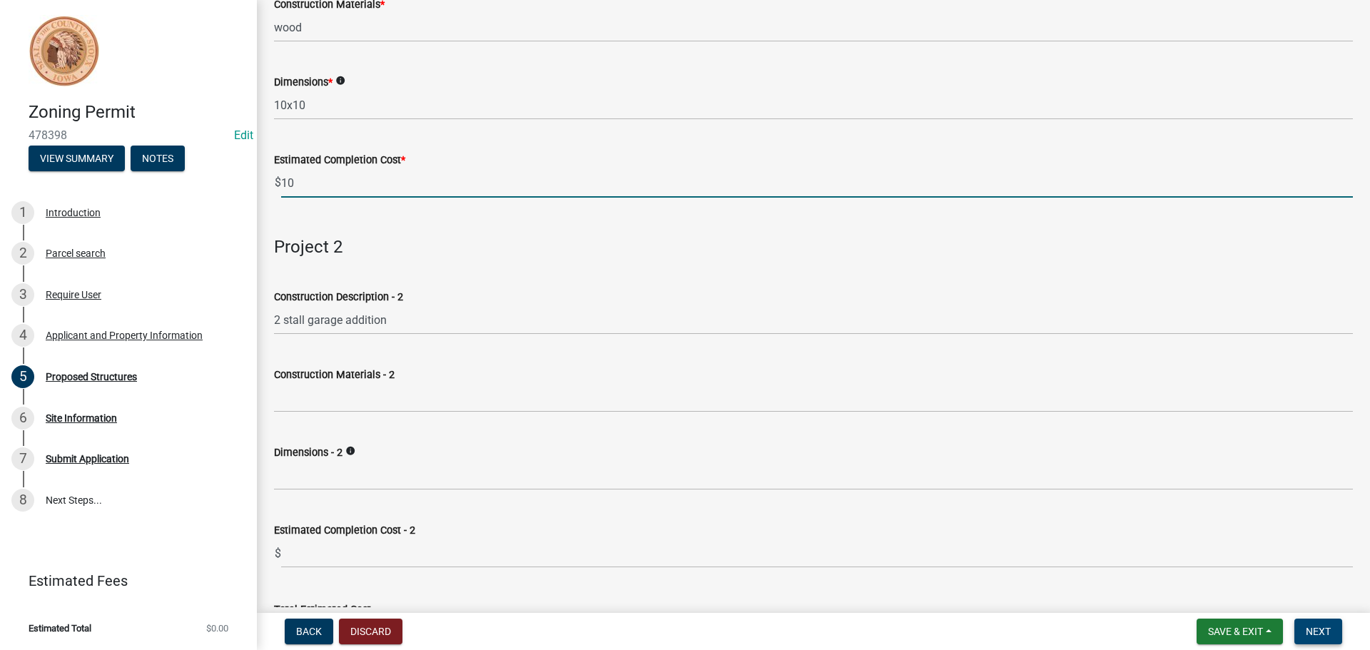
type input "10"
click at [1320, 634] on span "Next" at bounding box center [1318, 631] width 25 height 11
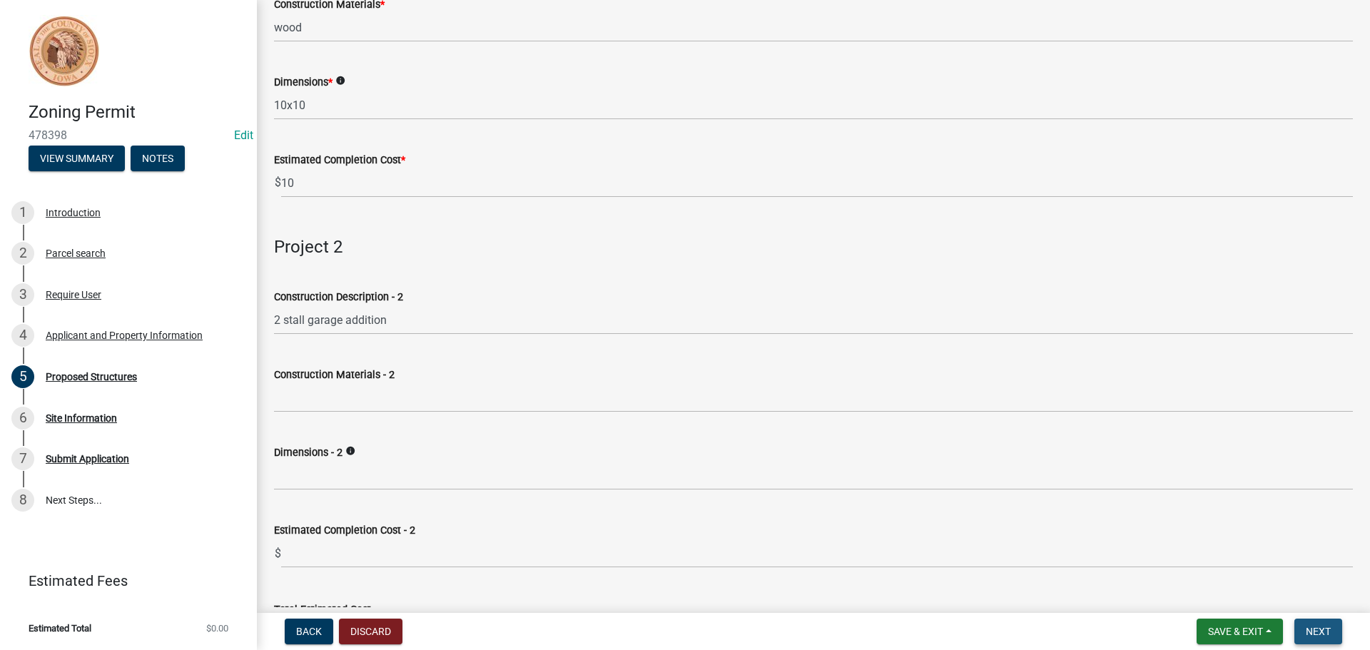
click at [1321, 631] on span "Next" at bounding box center [1318, 631] width 25 height 11
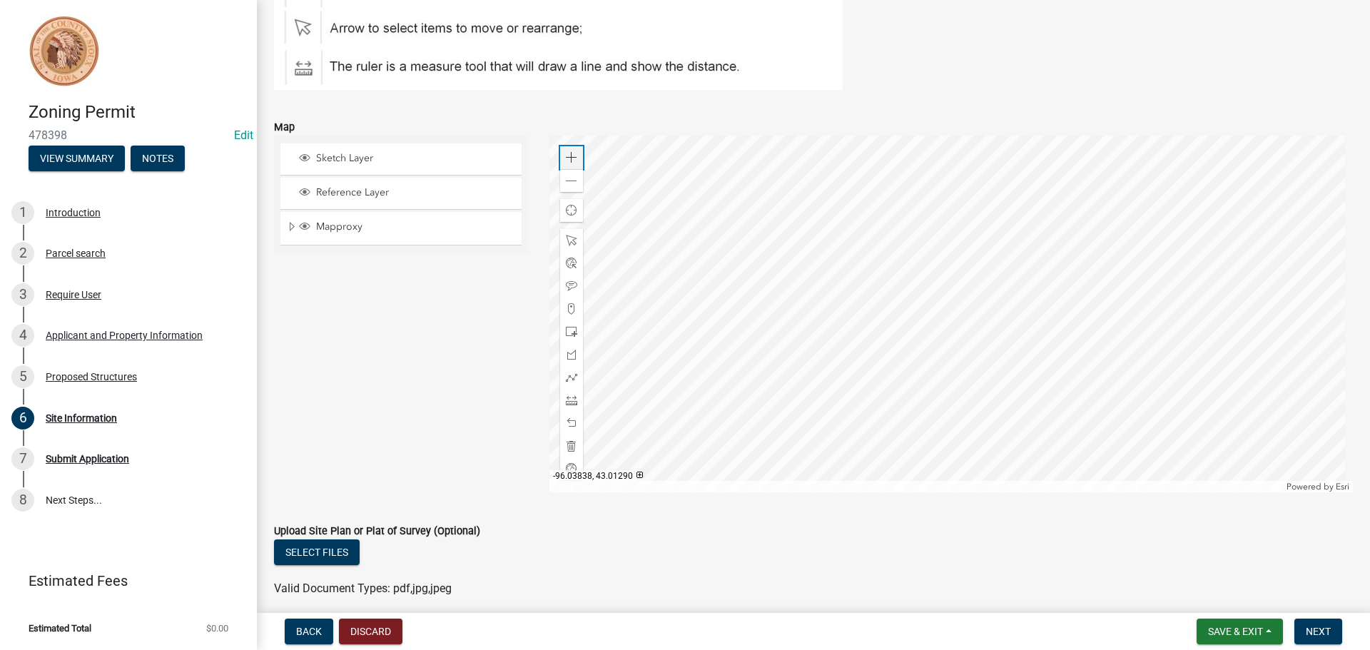
click at [575, 158] on div "Zoom in" at bounding box center [571, 157] width 23 height 23
click at [925, 444] on div at bounding box center [951, 314] width 804 height 357
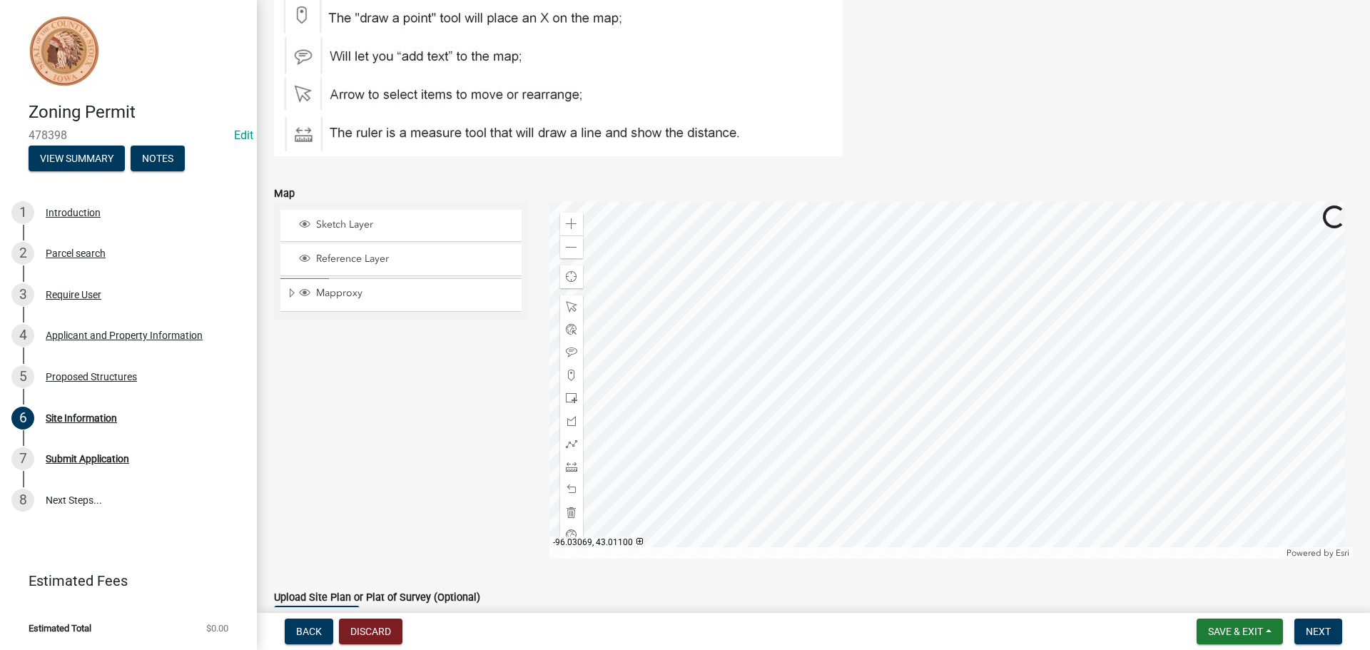
scroll to position [71, 0]
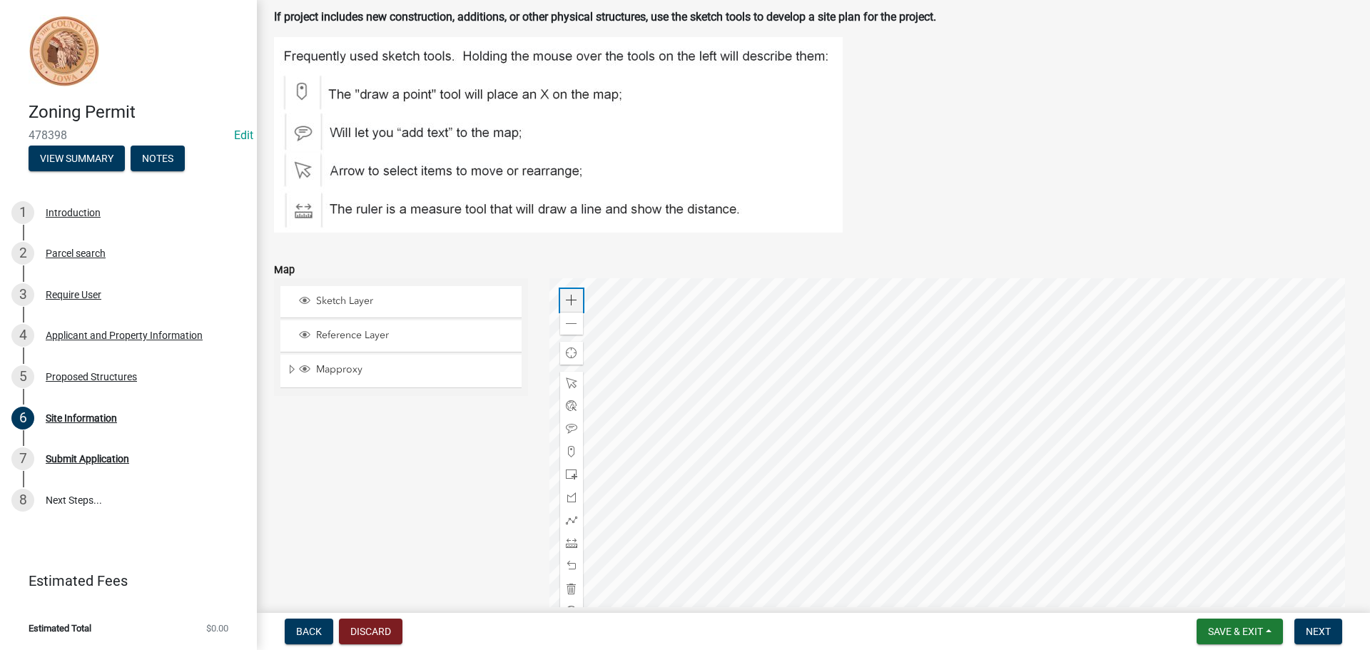
click at [566, 294] on div "Zoom in" at bounding box center [571, 300] width 23 height 23
click at [968, 494] on div at bounding box center [951, 456] width 804 height 357
click at [923, 441] on div at bounding box center [951, 456] width 804 height 357
click at [571, 470] on span at bounding box center [571, 474] width 11 height 11
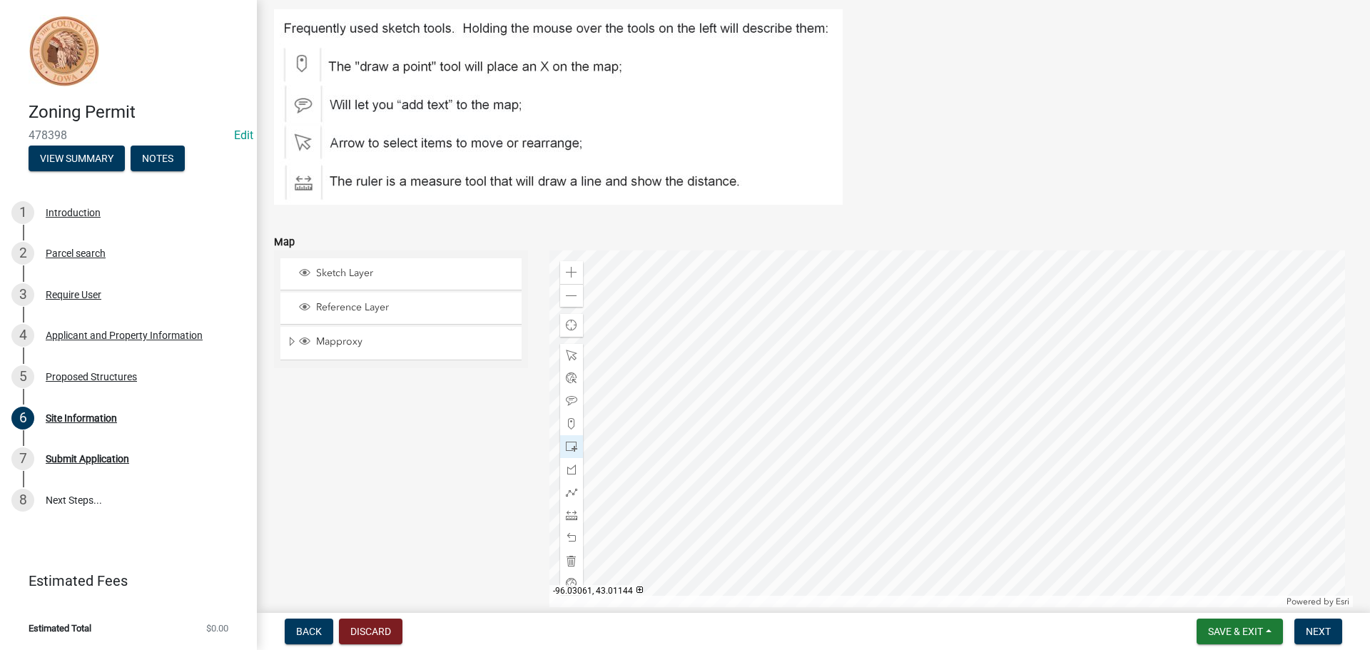
click at [937, 407] on div at bounding box center [951, 428] width 804 height 357
click at [940, 455] on div at bounding box center [951, 428] width 804 height 357
click at [1332, 628] on button "Next" at bounding box center [1318, 632] width 48 height 26
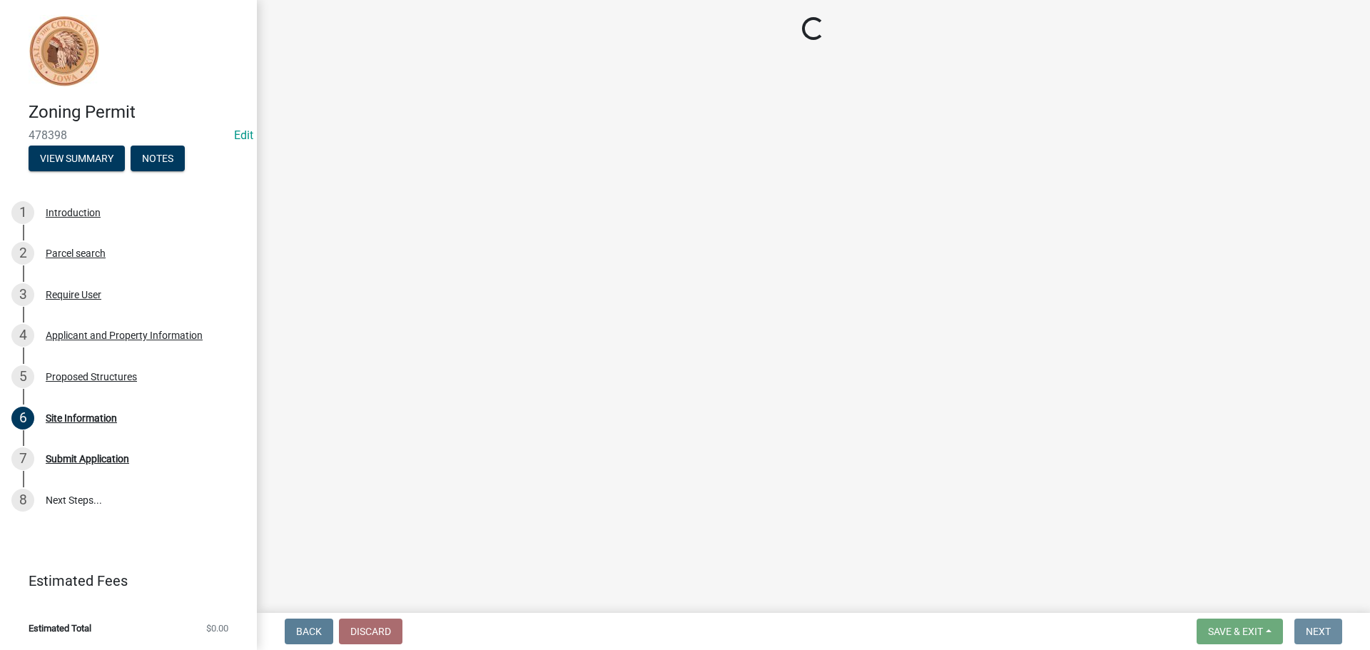
scroll to position [0, 0]
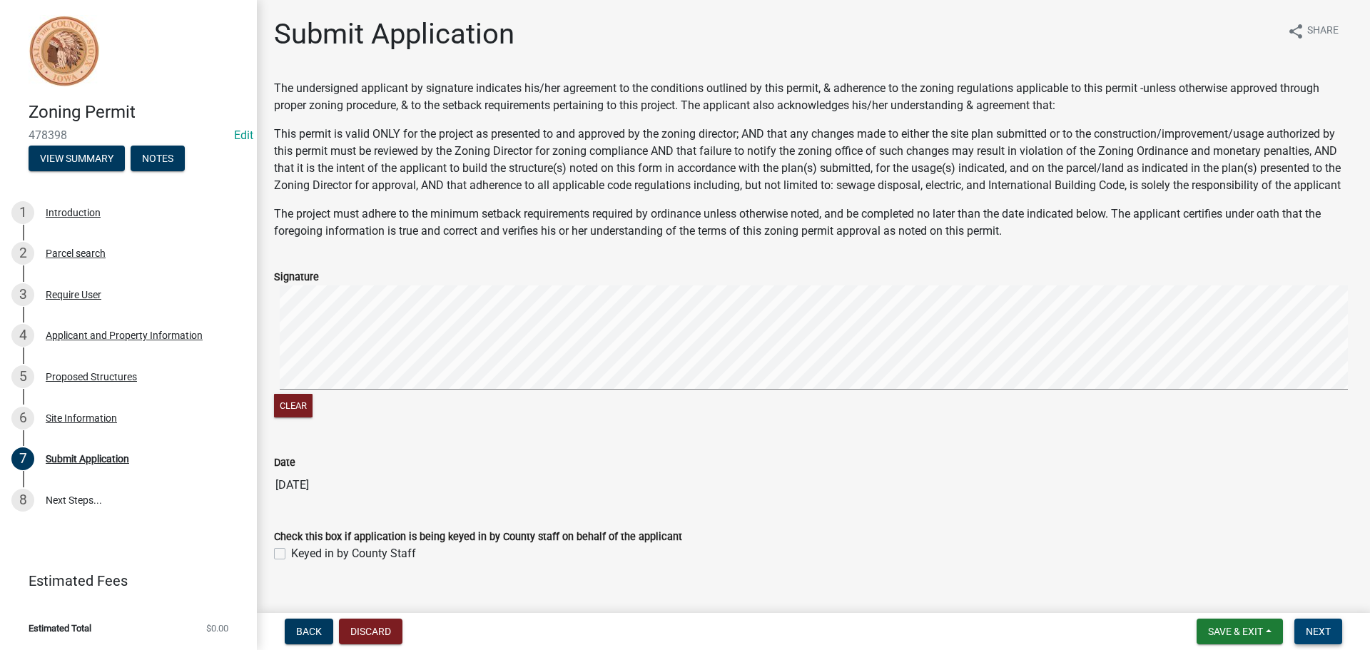
click at [1319, 641] on button "Next" at bounding box center [1318, 632] width 48 height 26
